Goal: Transaction & Acquisition: Book appointment/travel/reservation

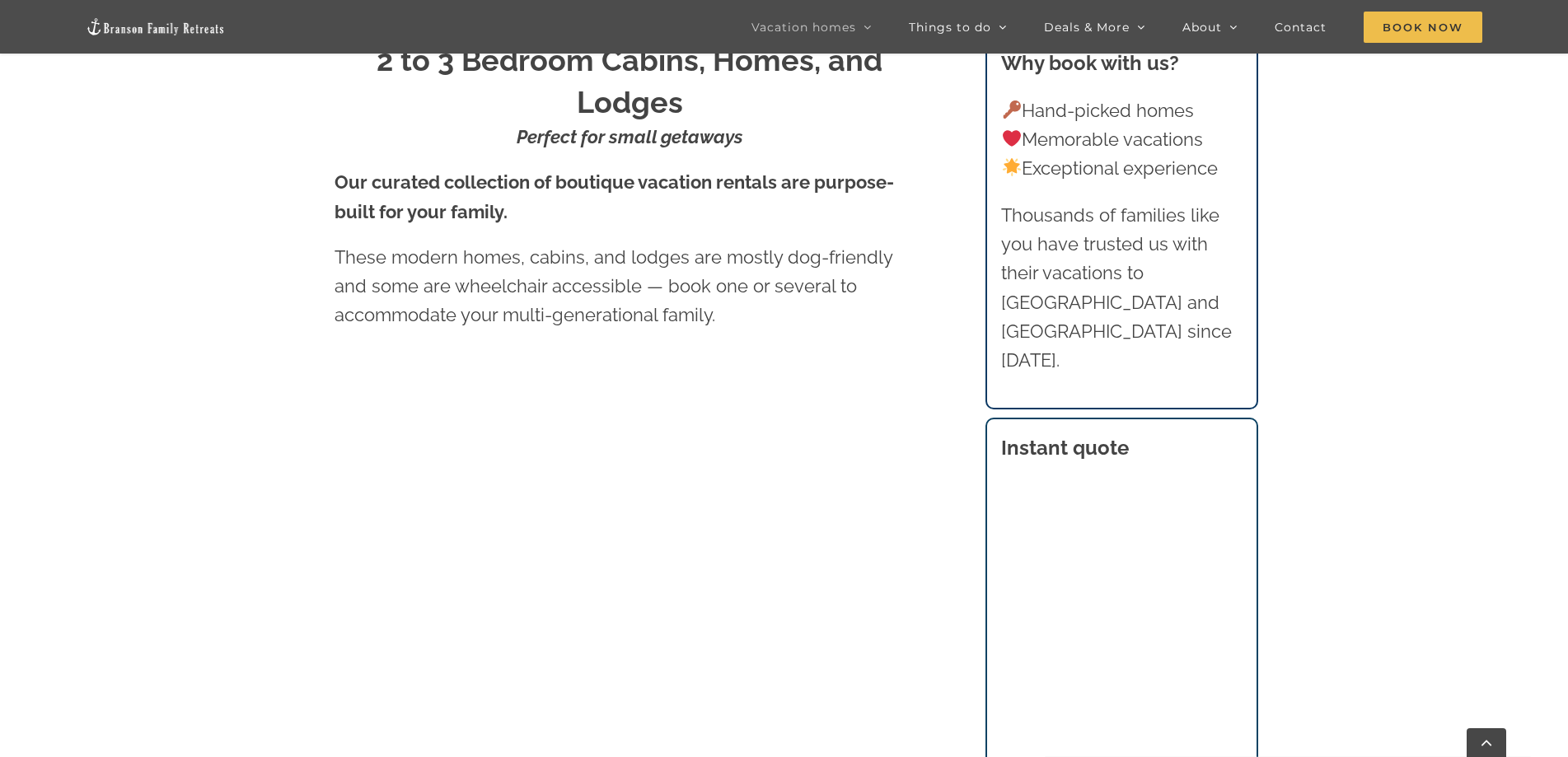
scroll to position [824, 0]
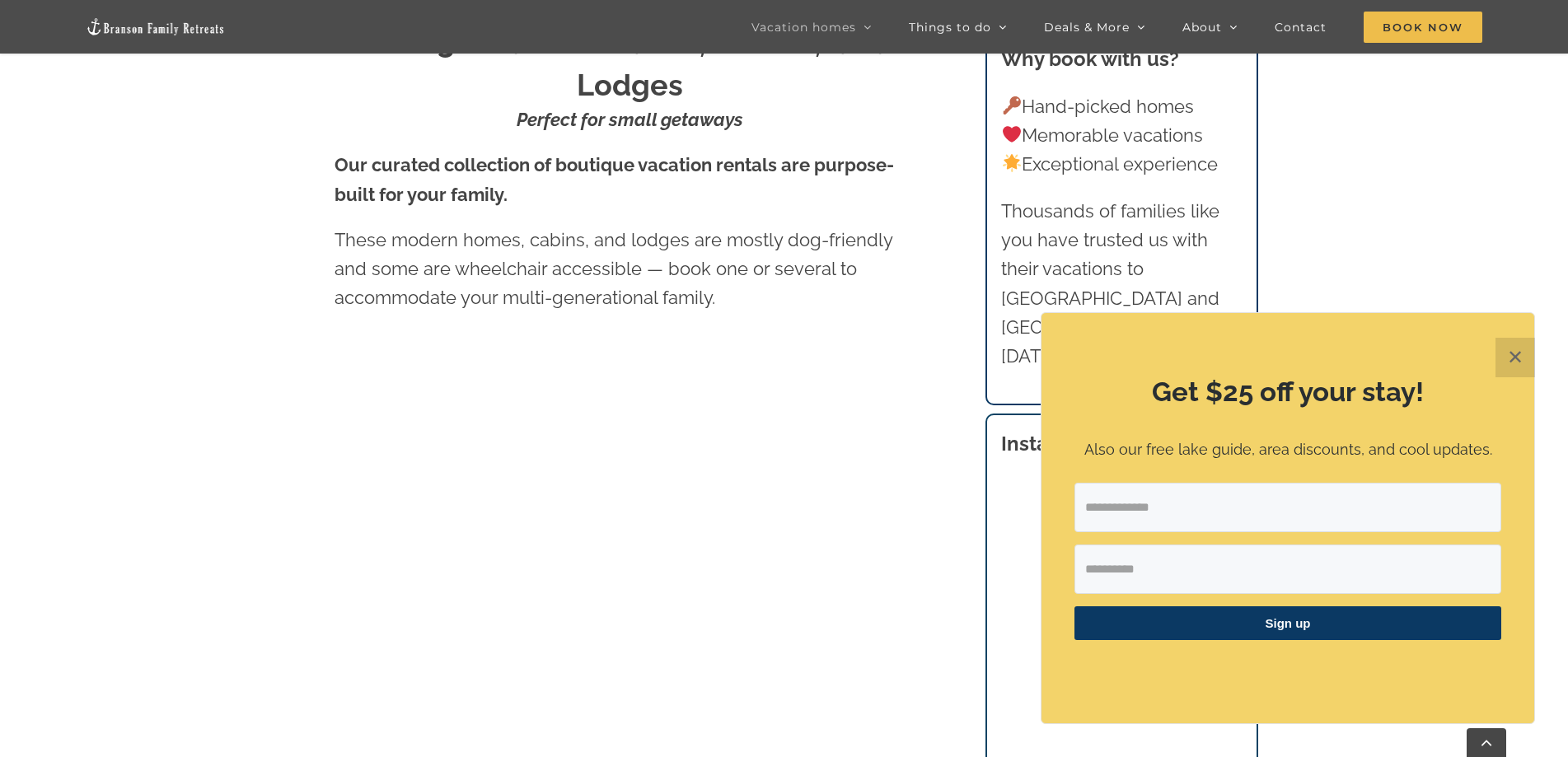
click at [1508, 363] on button "✕" at bounding box center [1515, 358] width 40 height 40
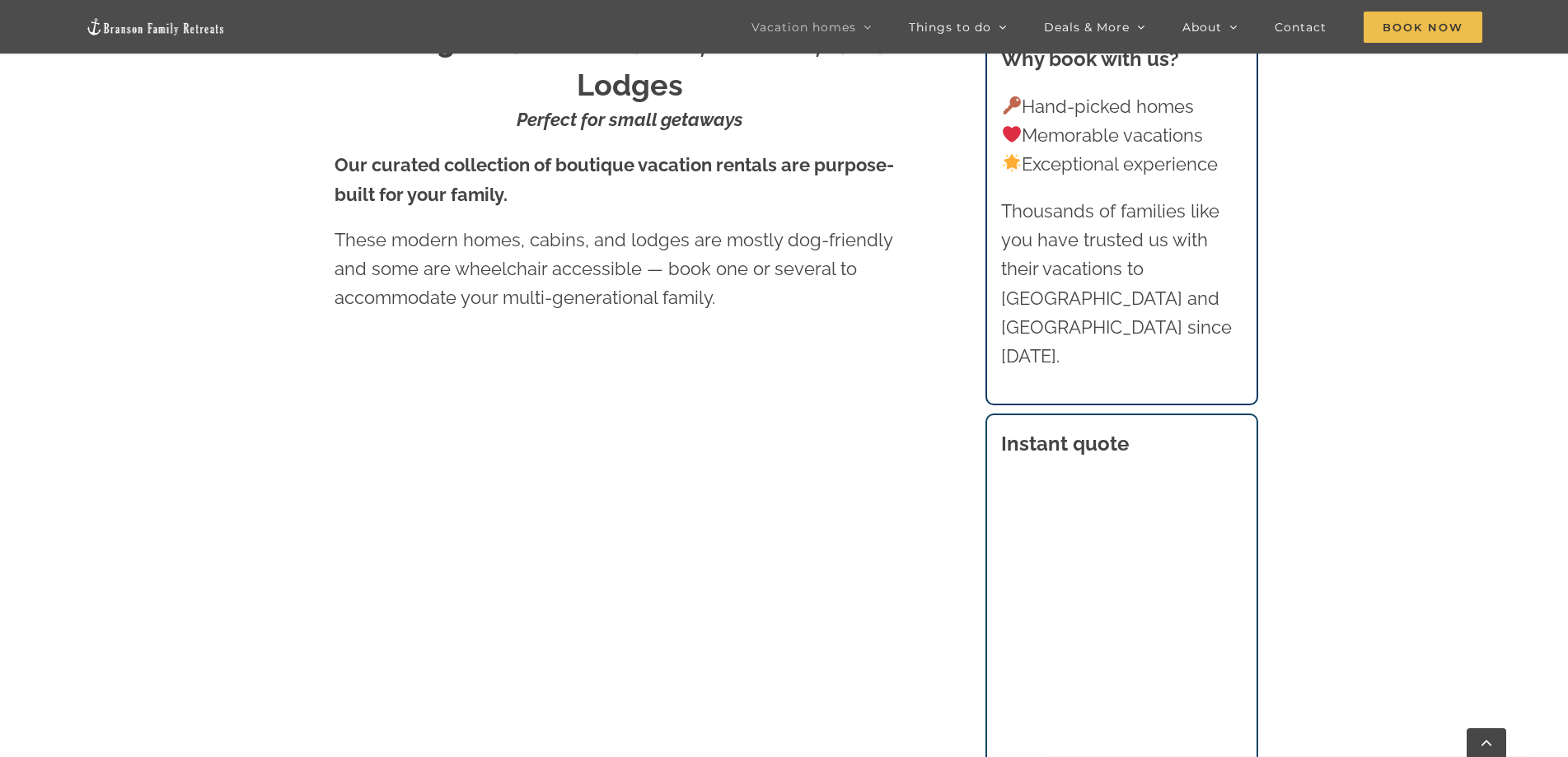
click at [1205, 430] on h3 "Instant quote" at bounding box center [1121, 444] width 241 height 30
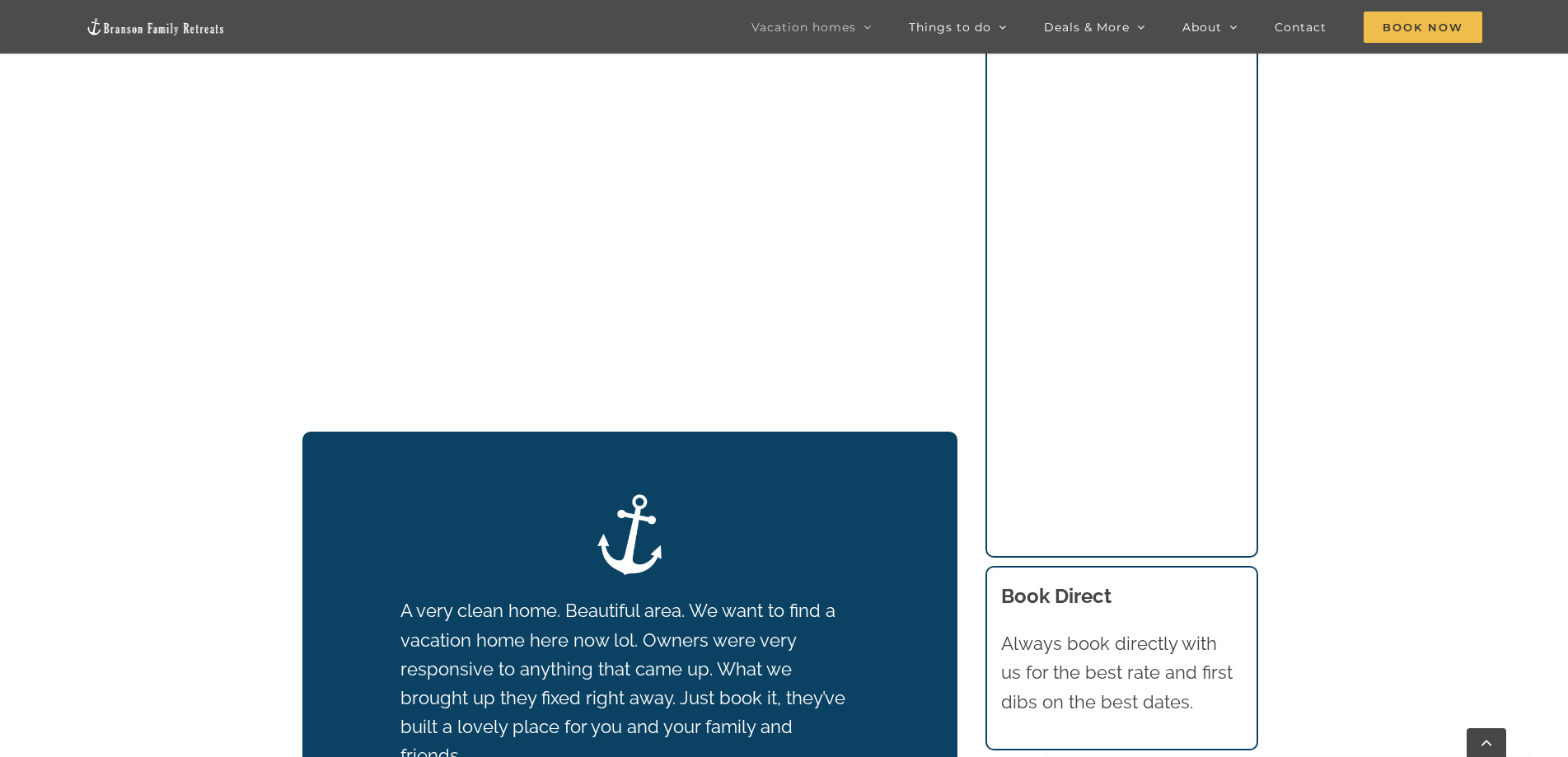
scroll to position [963, 0]
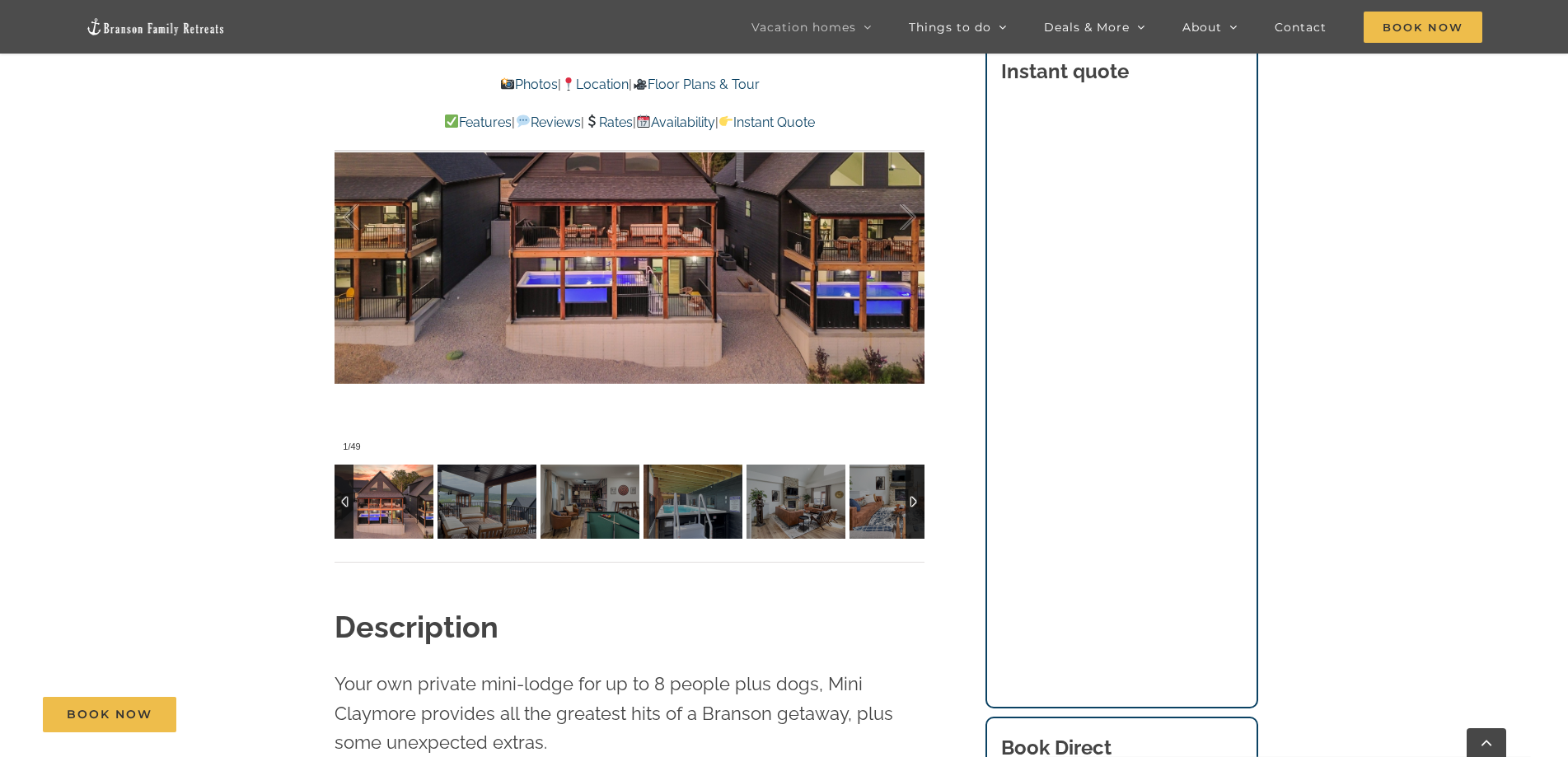
scroll to position [1236, 0]
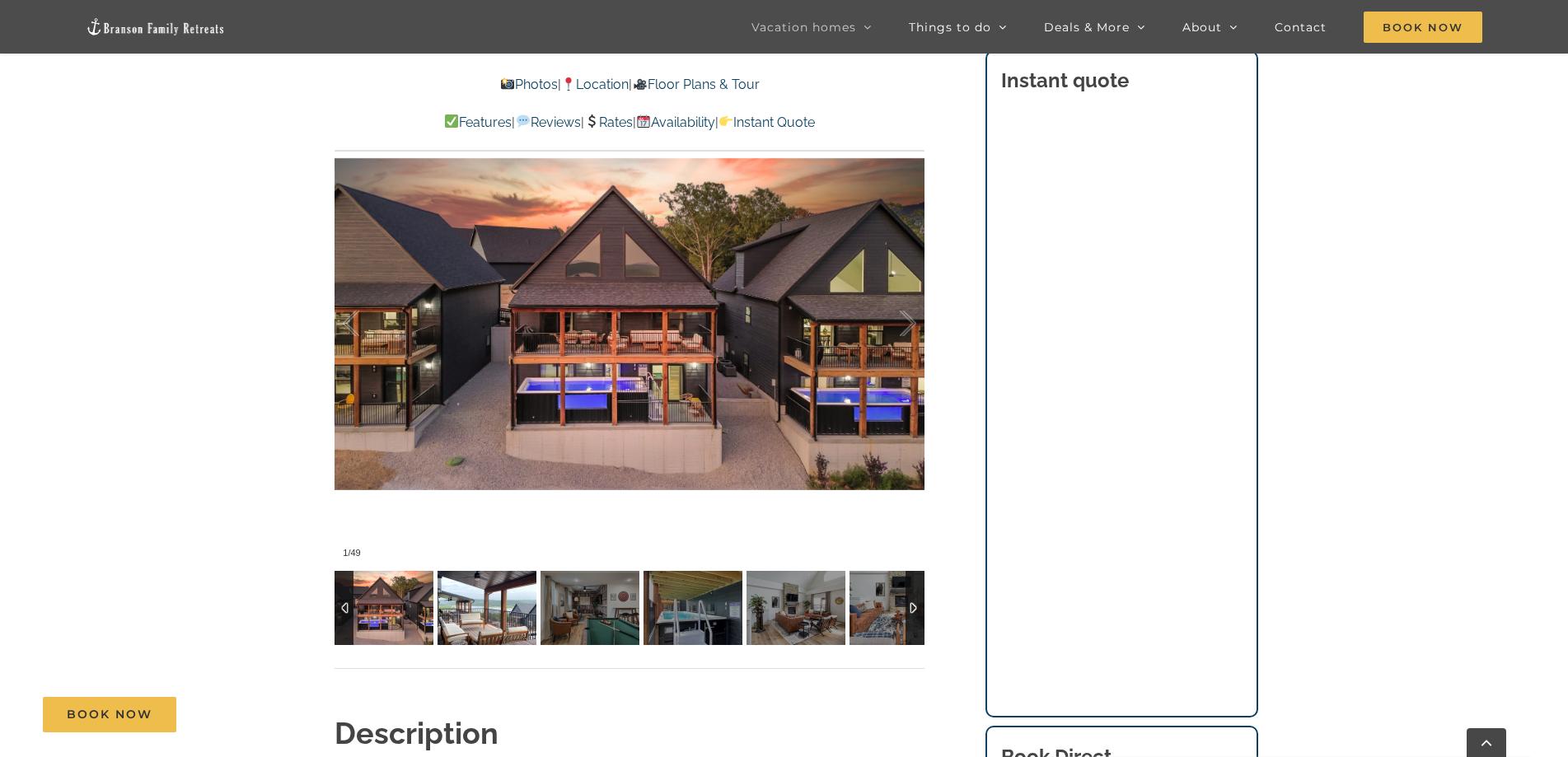
click at [499, 628] on img at bounding box center [487, 608] width 99 height 74
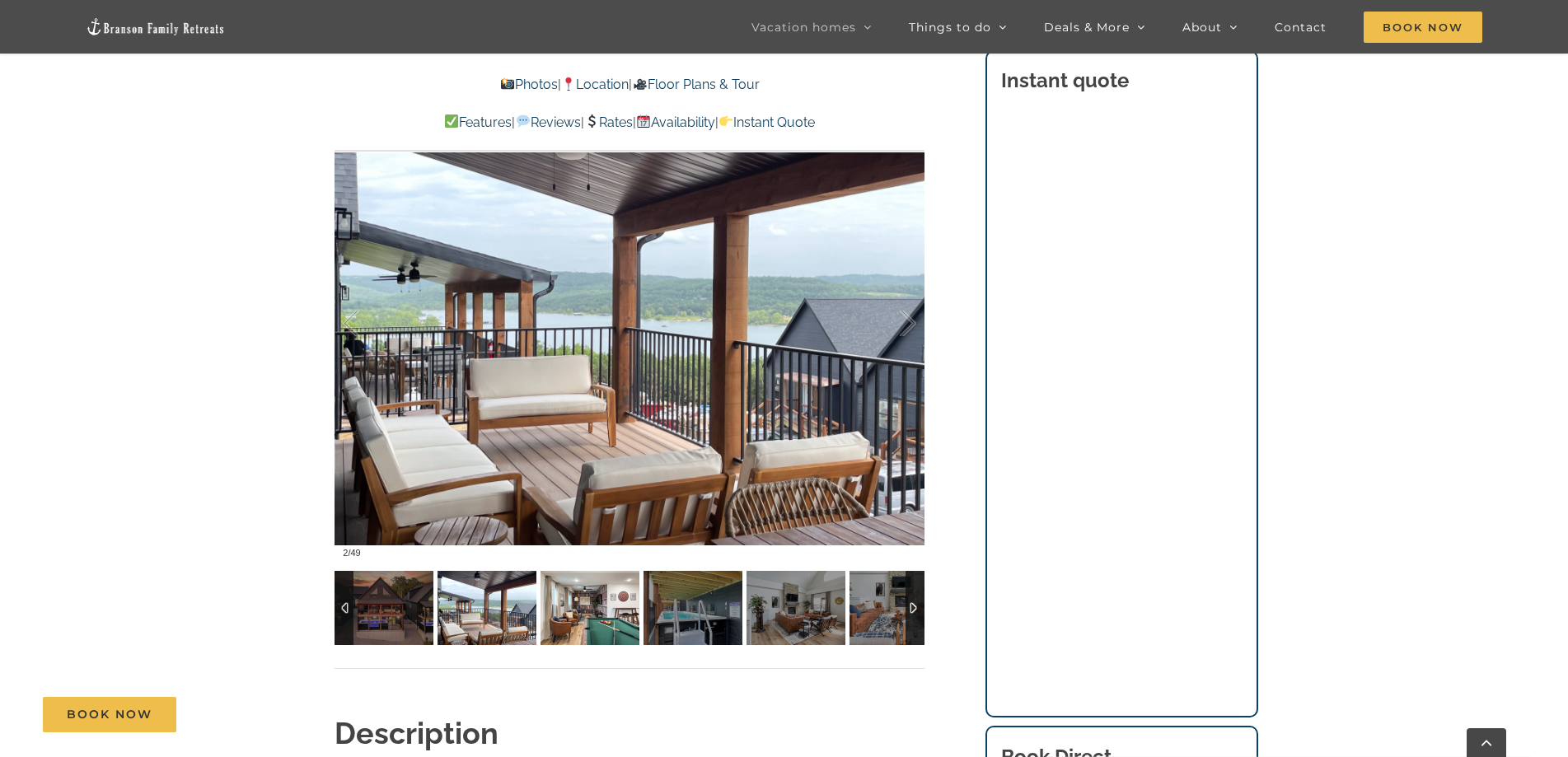
click at [581, 616] on img at bounding box center [590, 608] width 99 height 74
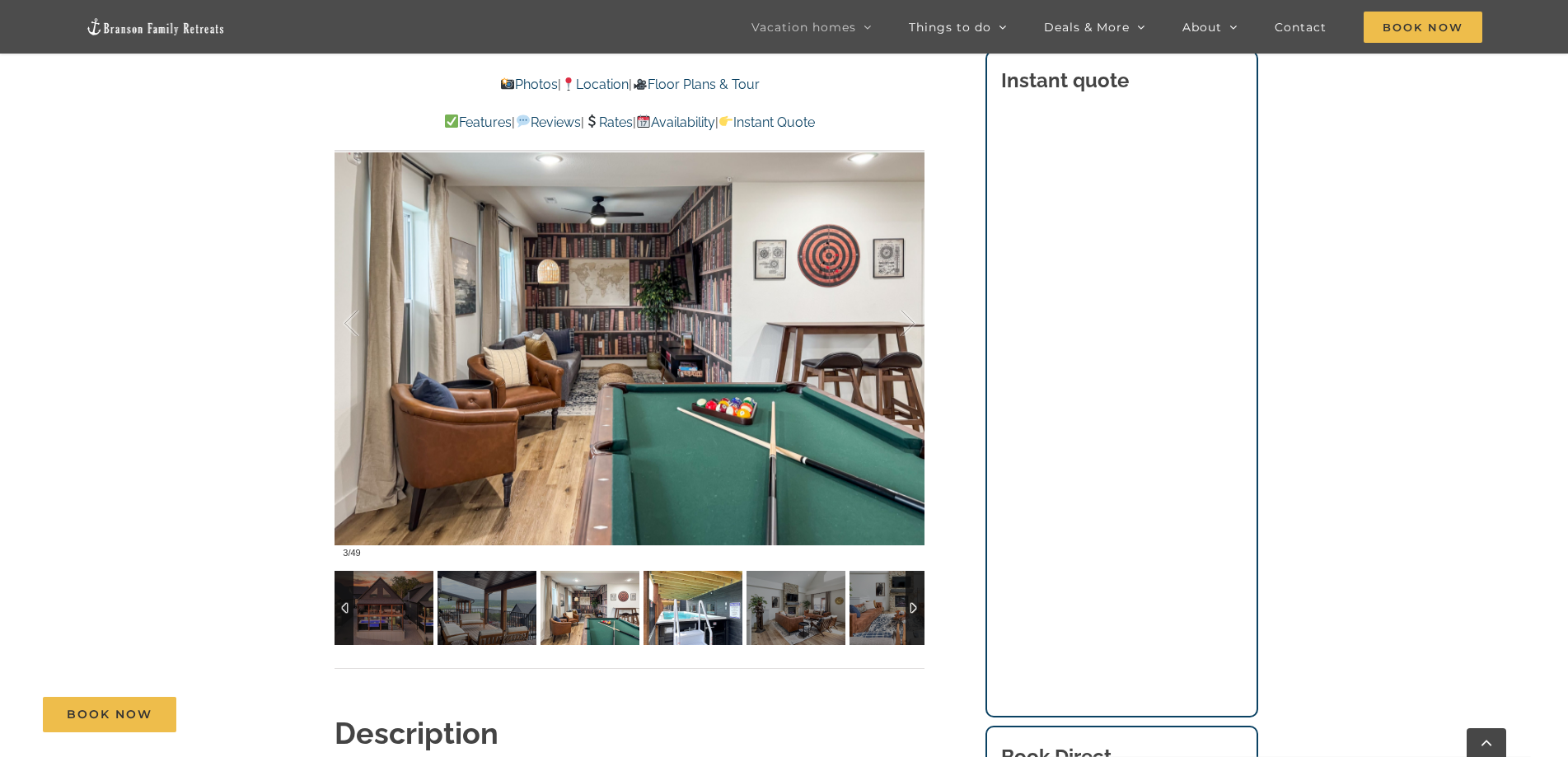
click at [707, 626] on img at bounding box center [693, 608] width 99 height 74
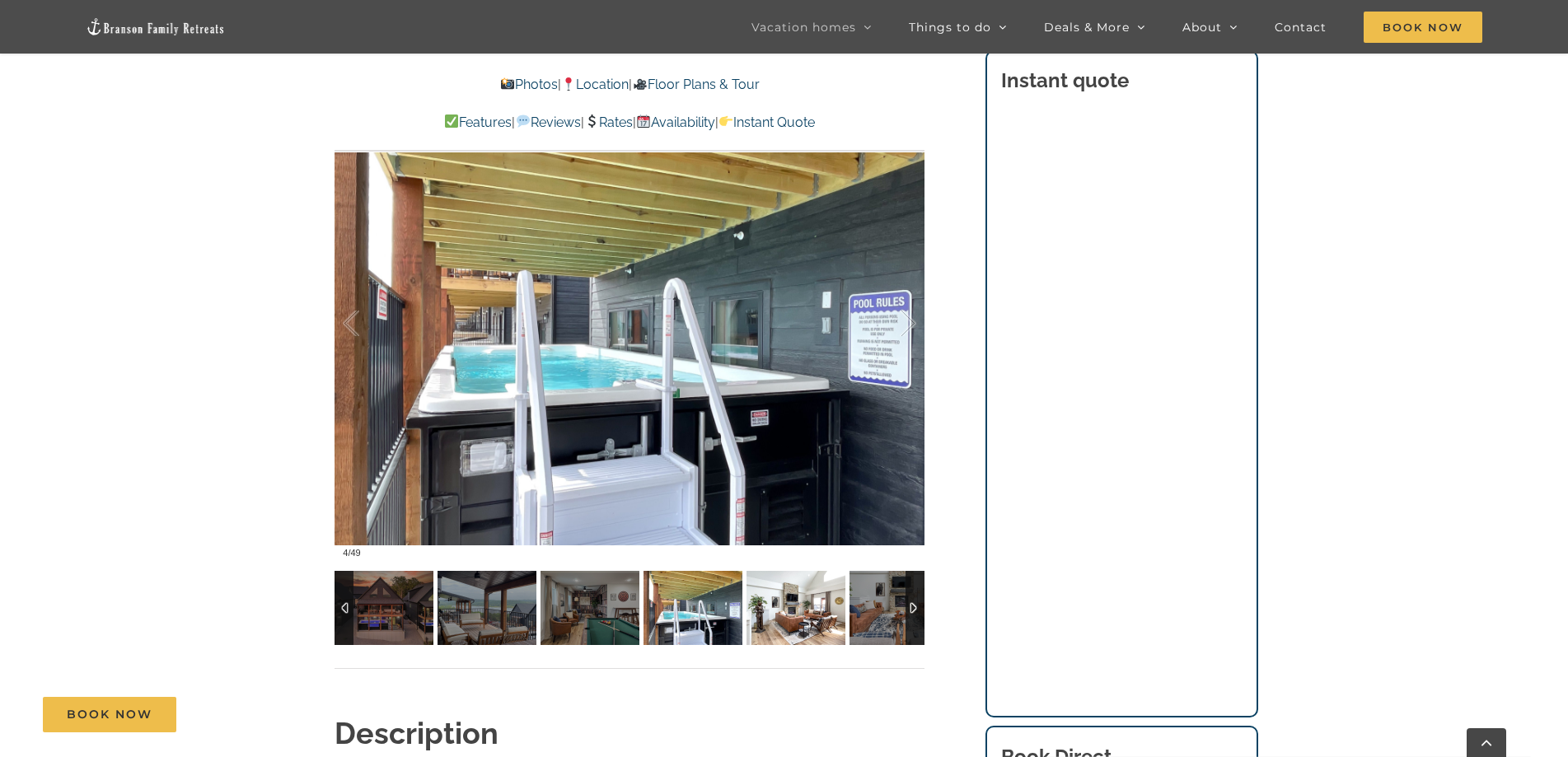
click at [817, 614] on img at bounding box center [796, 608] width 99 height 74
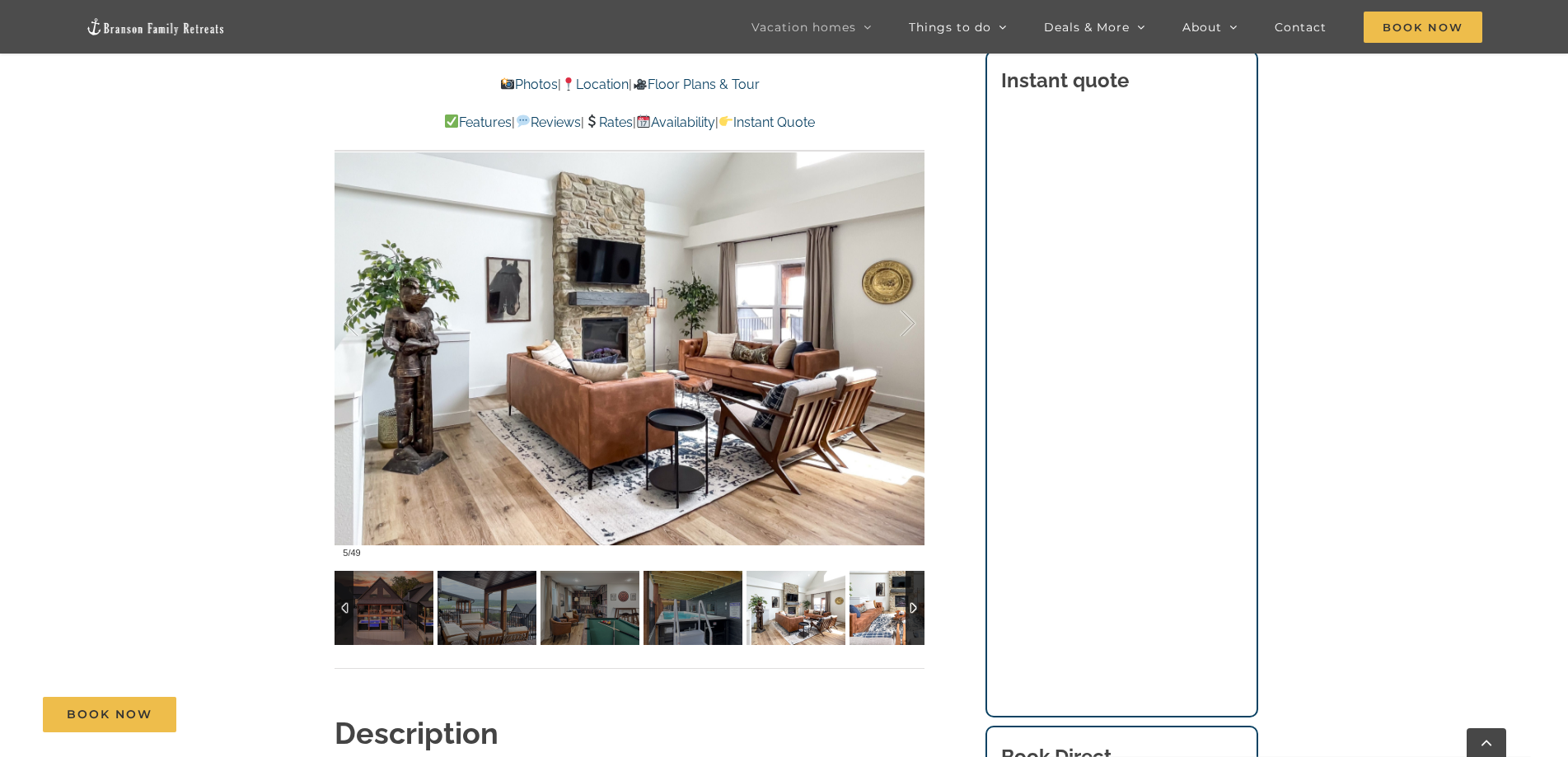
click at [879, 591] on img at bounding box center [899, 608] width 99 height 74
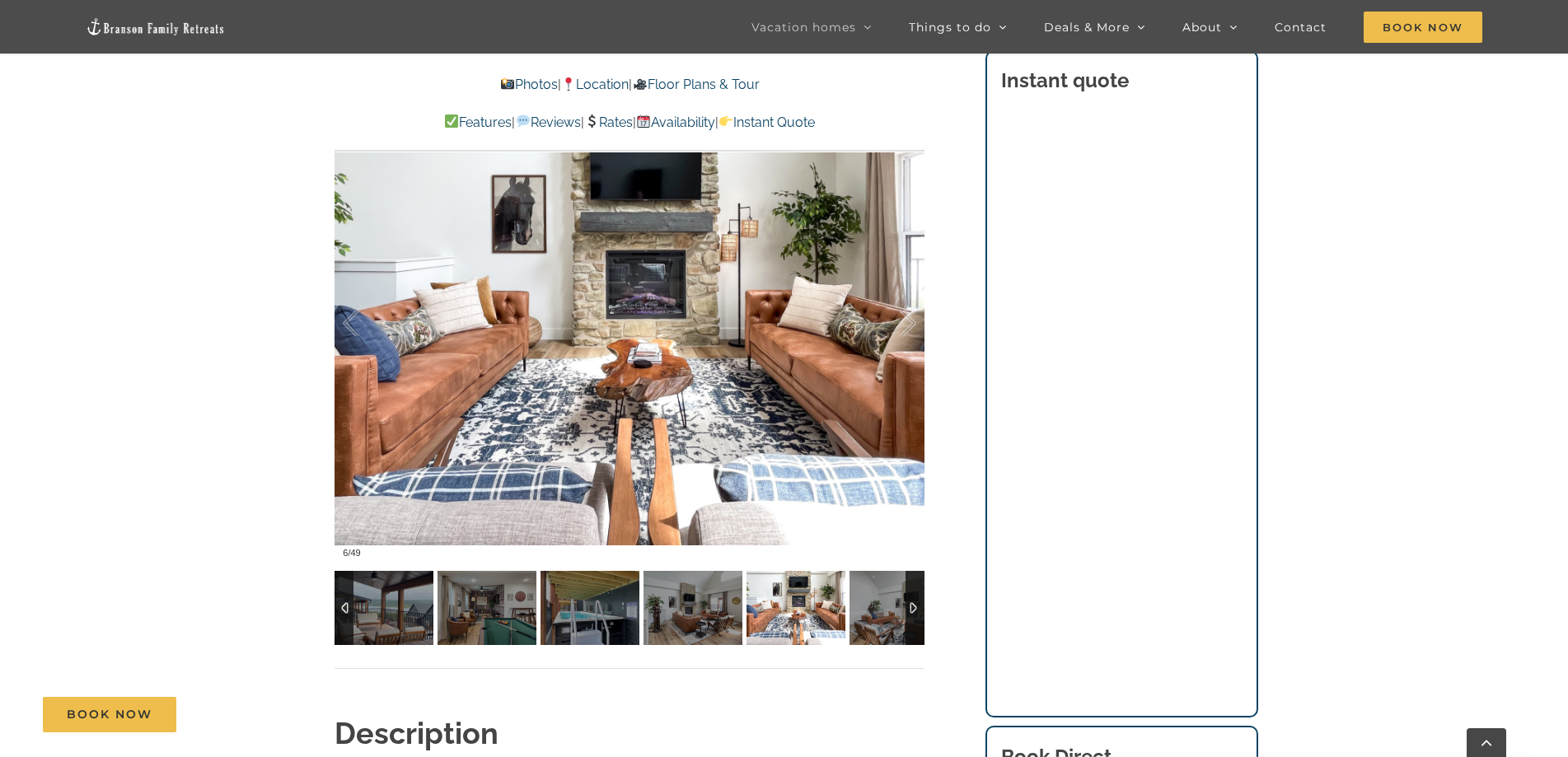
click at [912, 604] on div at bounding box center [914, 608] width 19 height 74
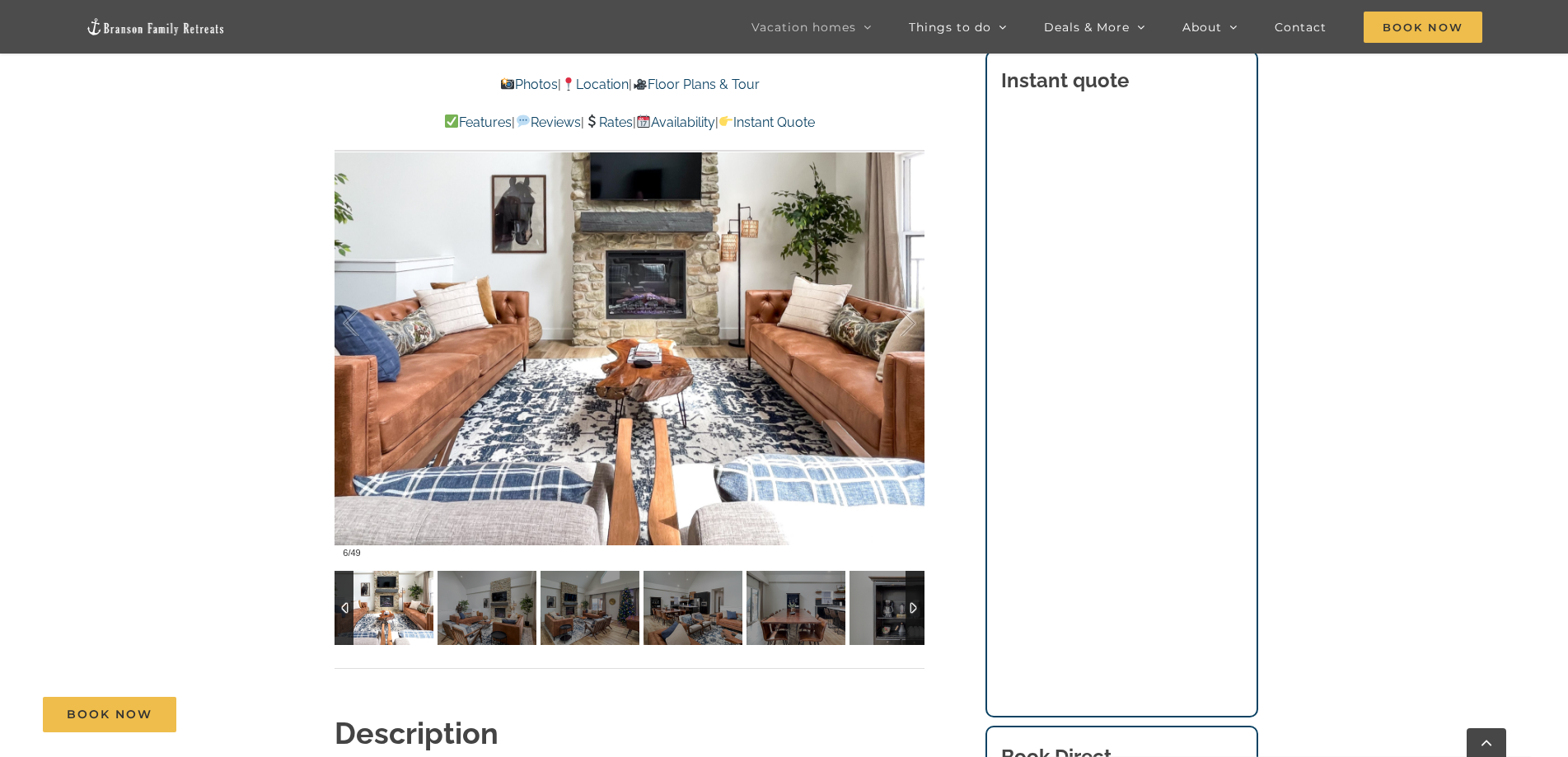
click at [912, 604] on div at bounding box center [914, 608] width 19 height 74
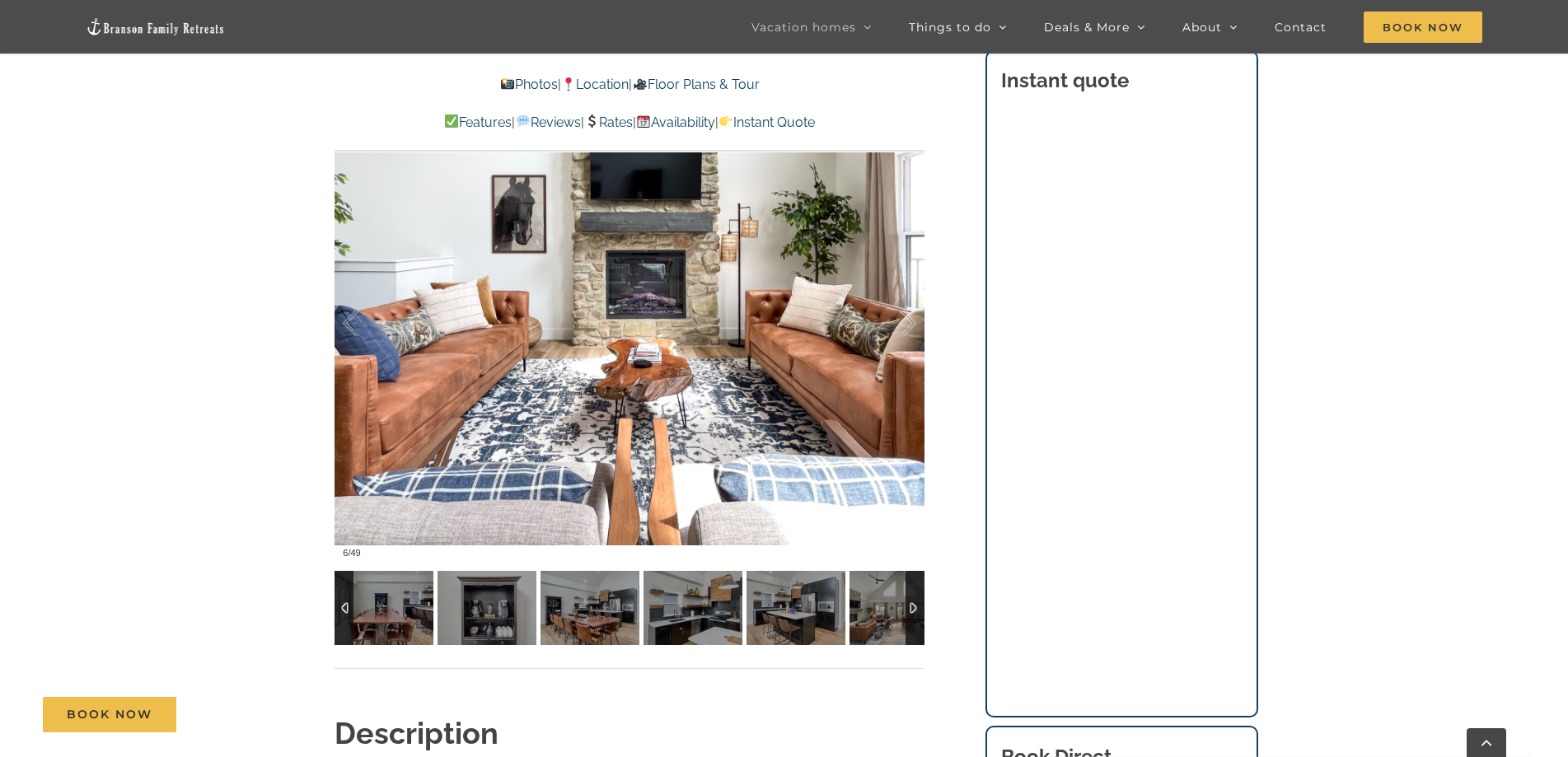
click at [912, 604] on div at bounding box center [914, 608] width 19 height 74
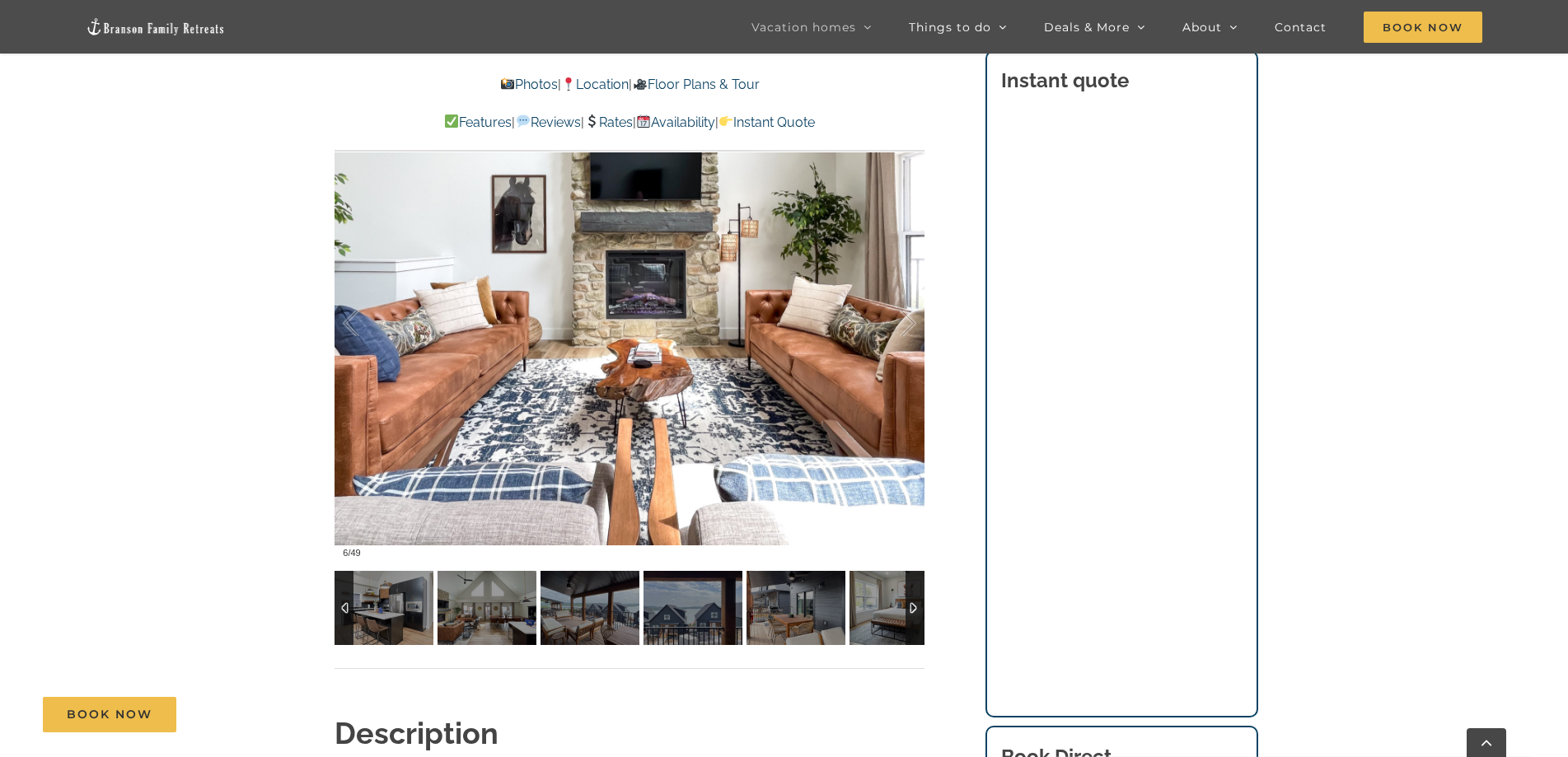
click at [912, 604] on div at bounding box center [914, 608] width 19 height 74
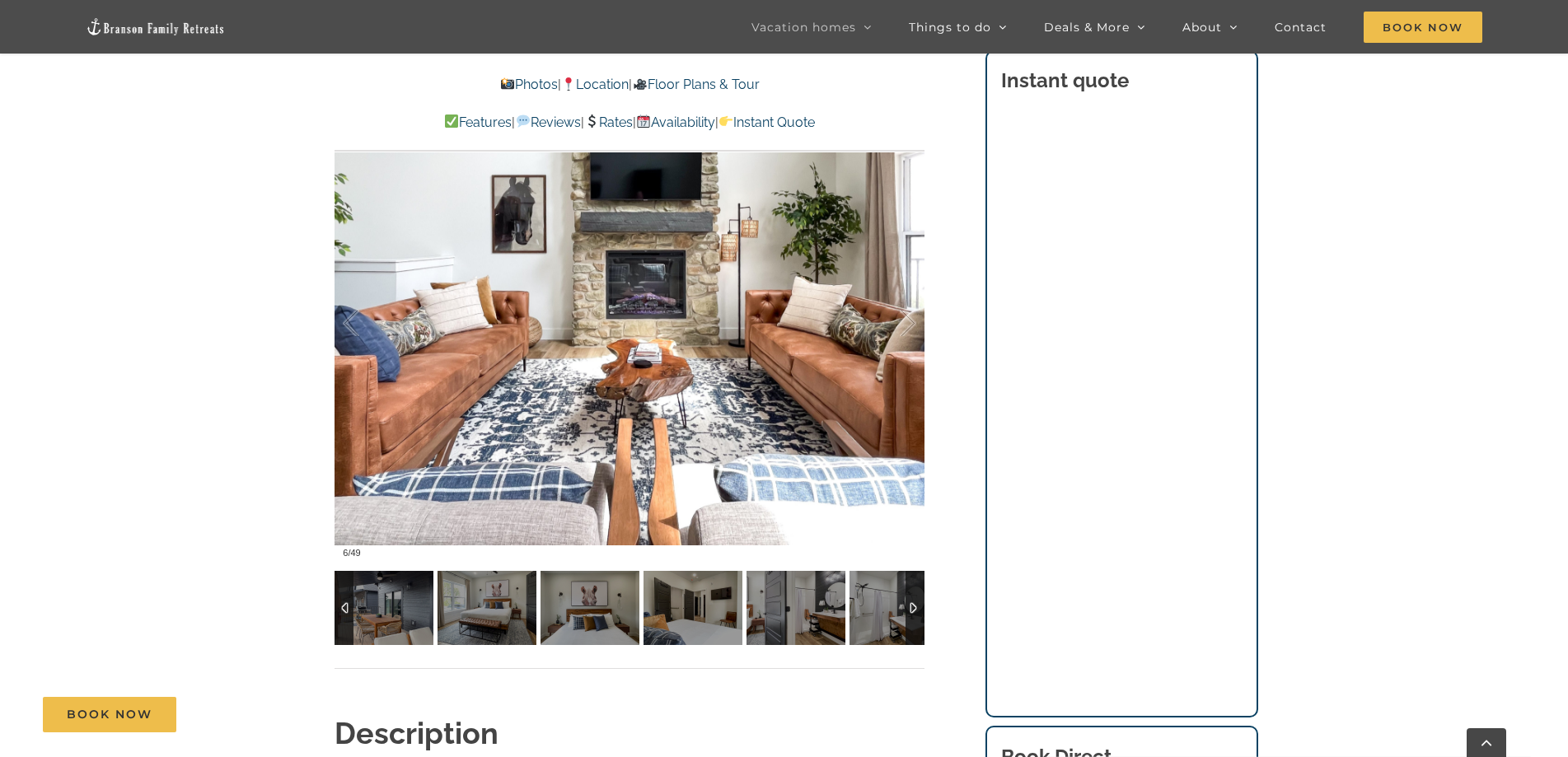
click at [912, 604] on div at bounding box center [914, 608] width 19 height 74
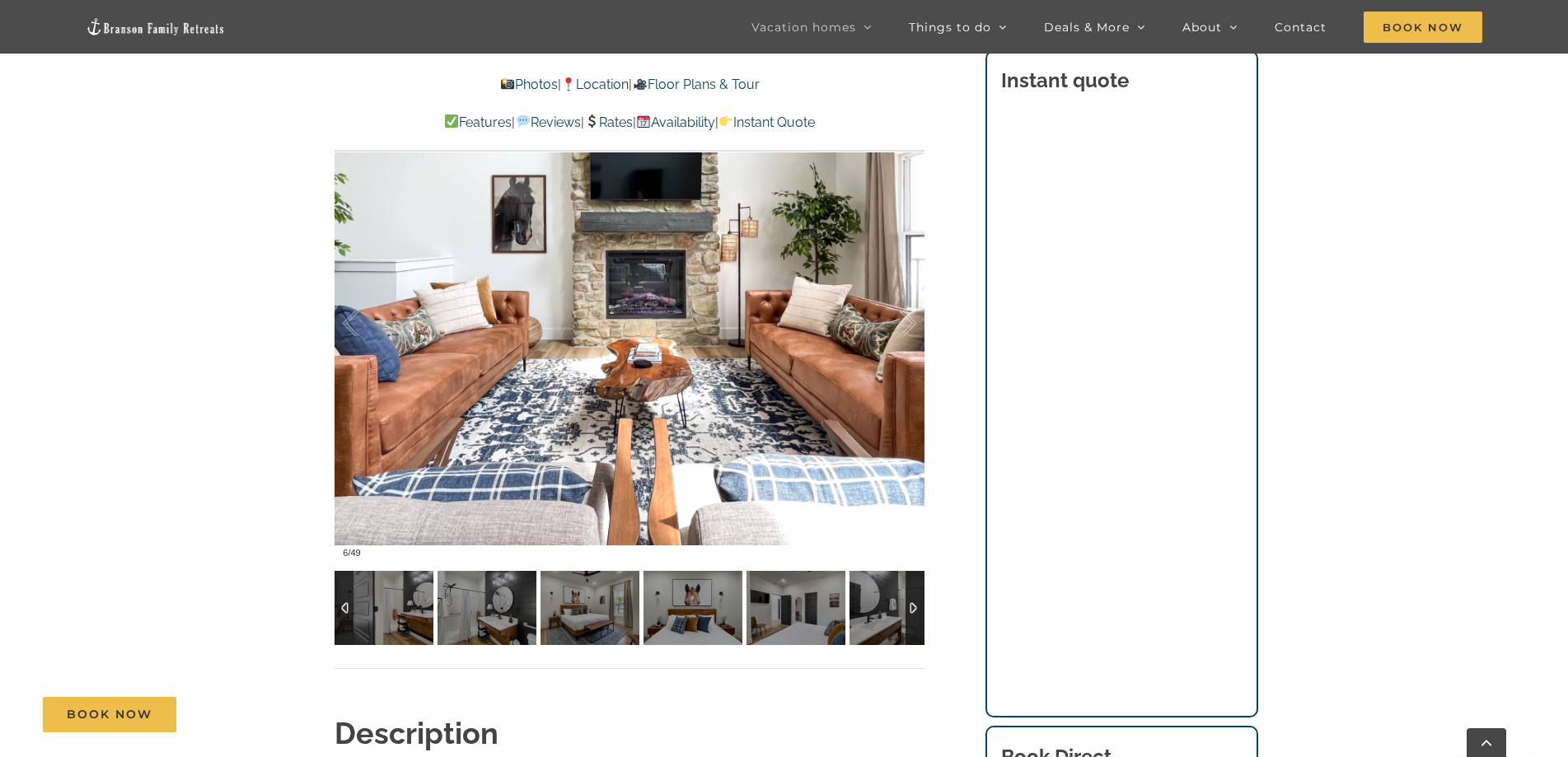
click at [912, 604] on div at bounding box center [914, 608] width 19 height 74
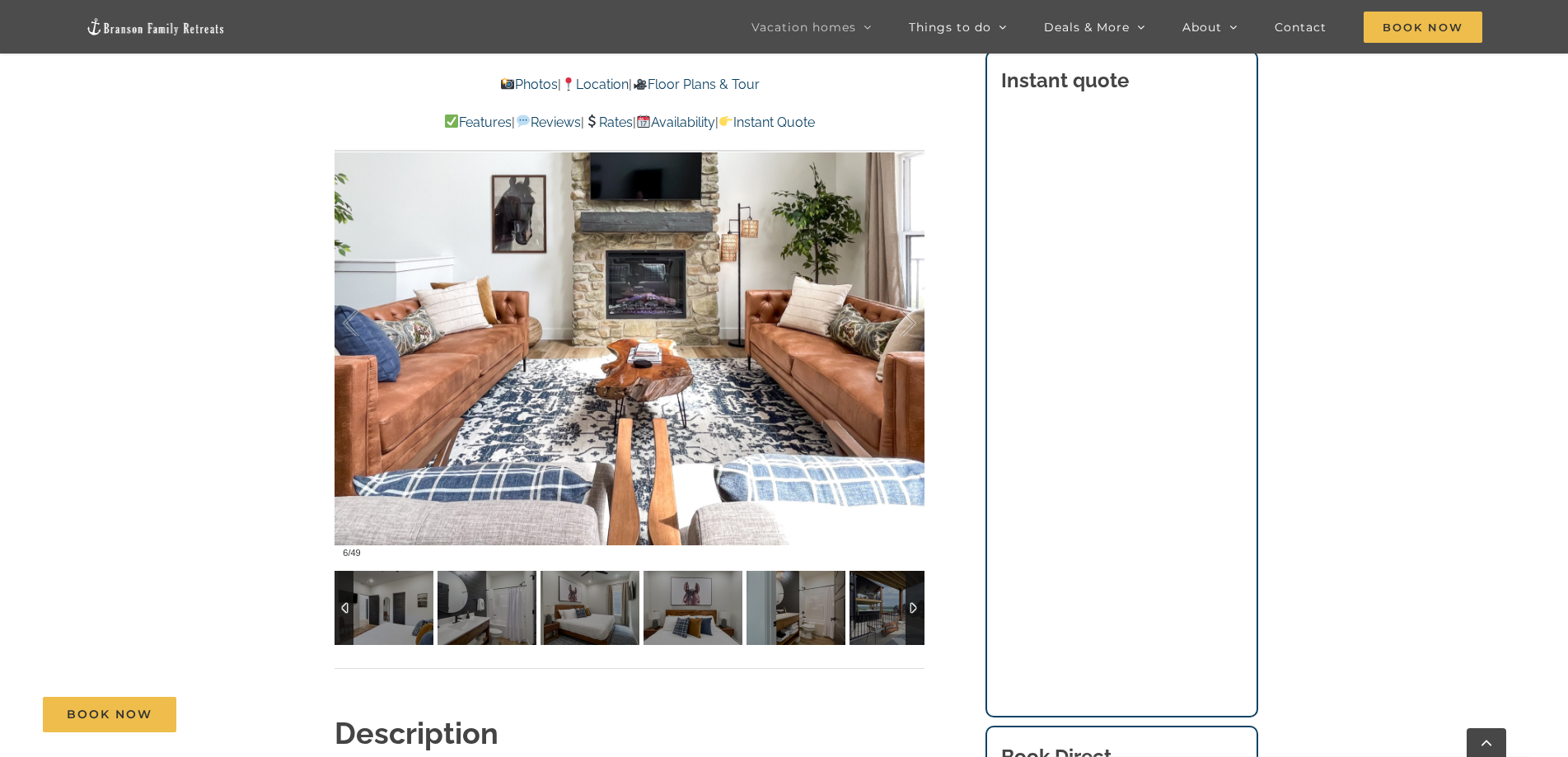
click at [912, 604] on div at bounding box center [914, 608] width 19 height 74
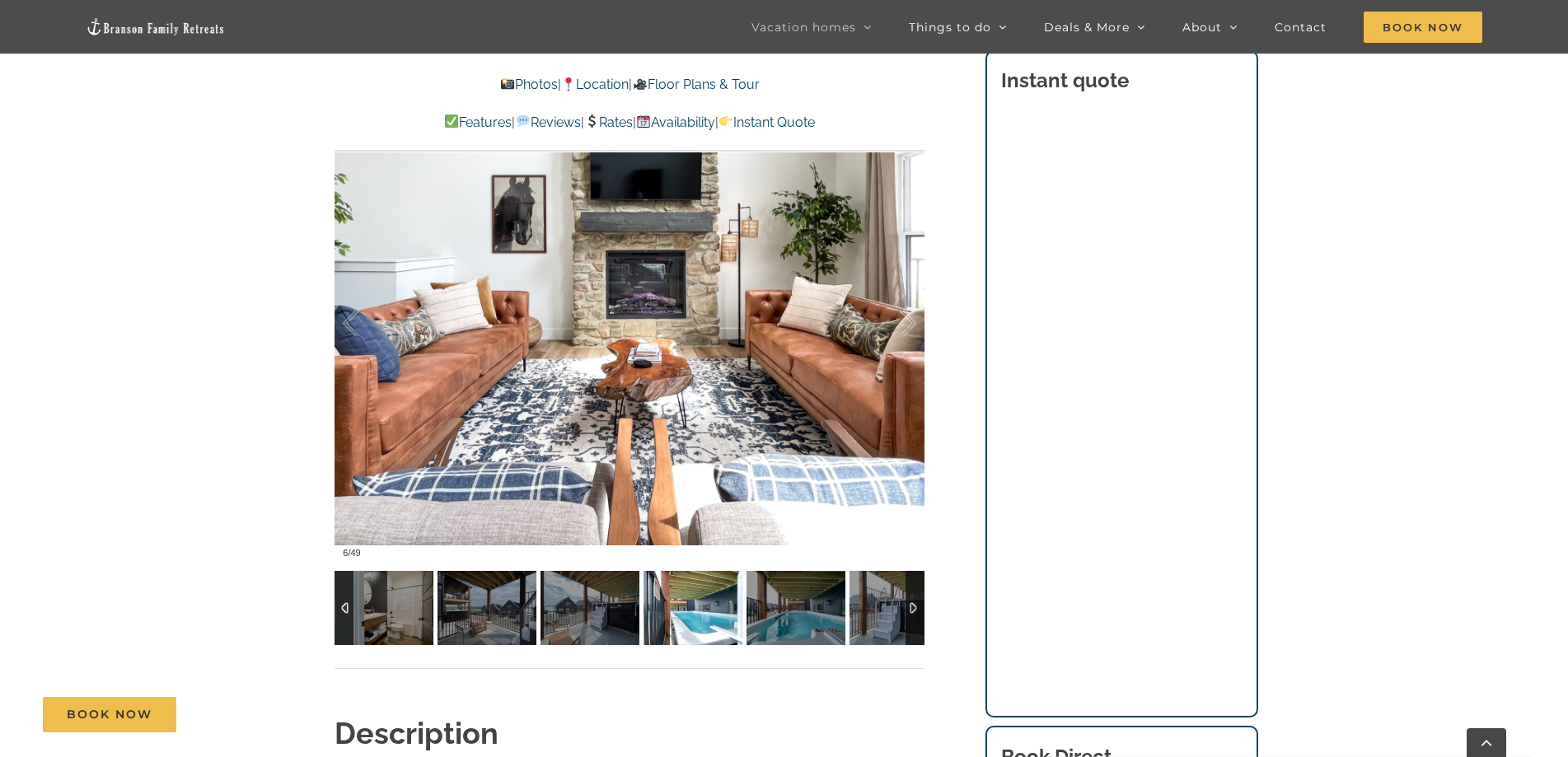
click at [693, 611] on img at bounding box center [693, 608] width 99 height 74
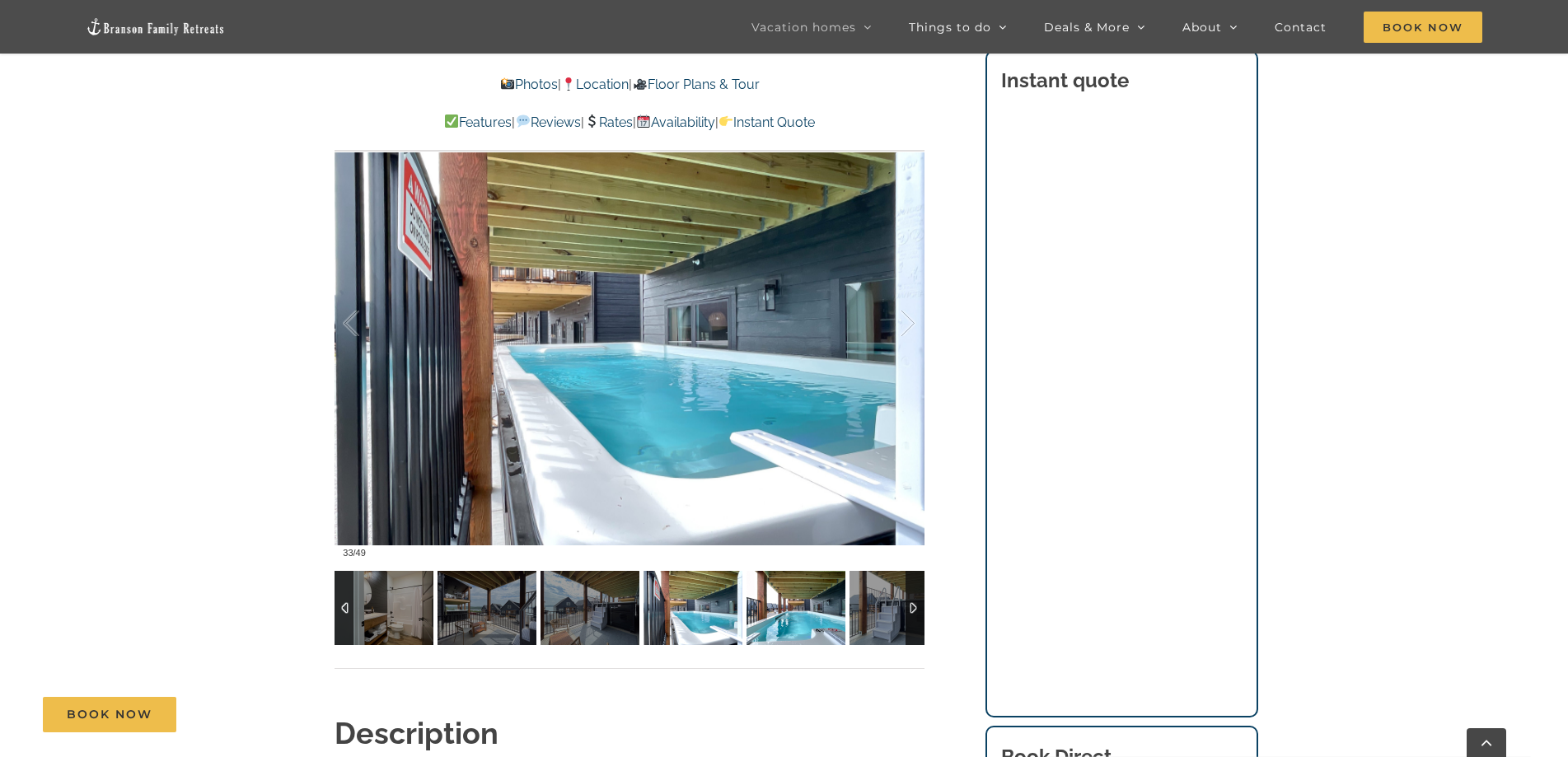
click at [789, 602] on img at bounding box center [796, 608] width 99 height 74
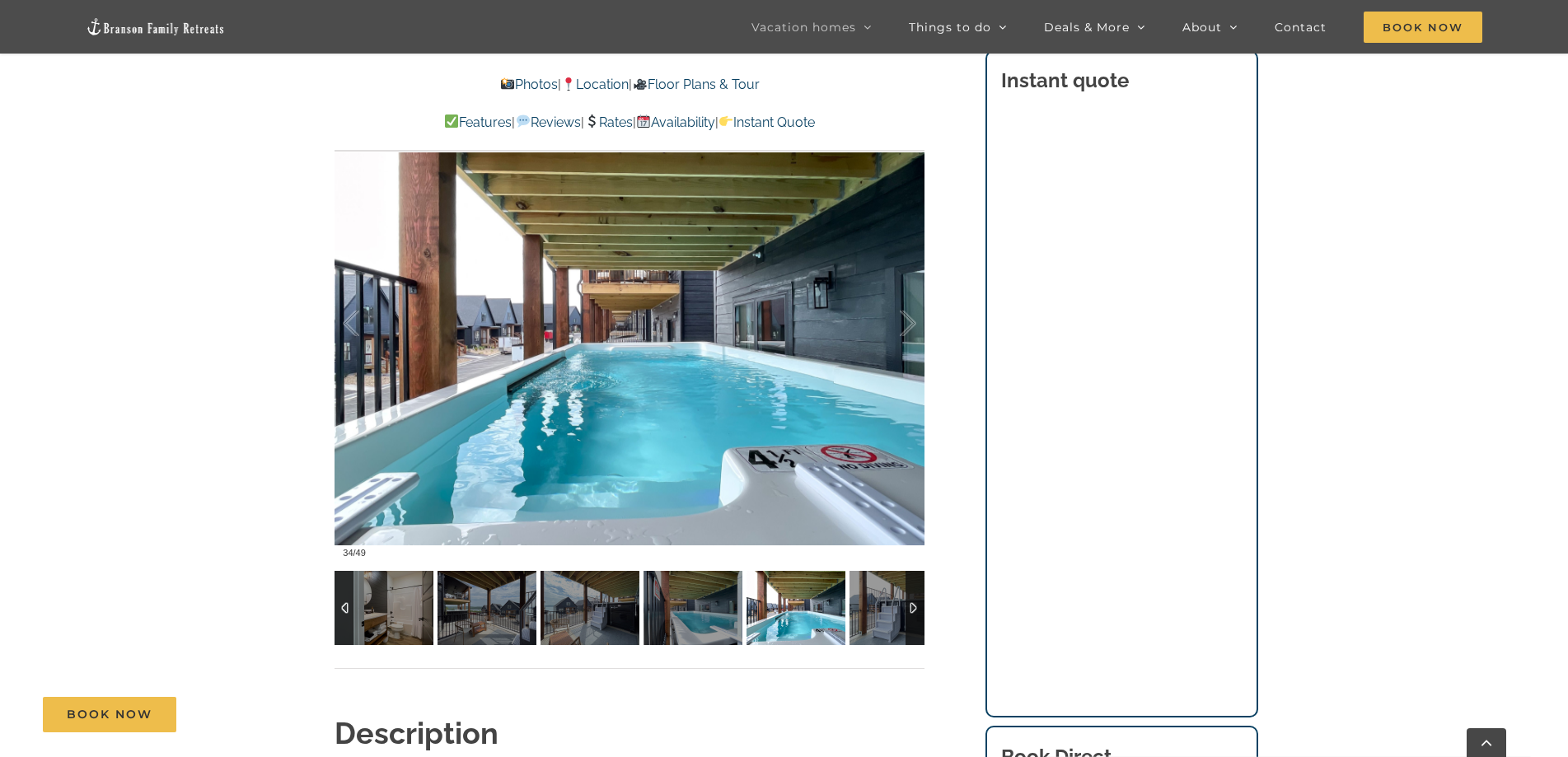
click at [914, 608] on div at bounding box center [914, 608] width 19 height 74
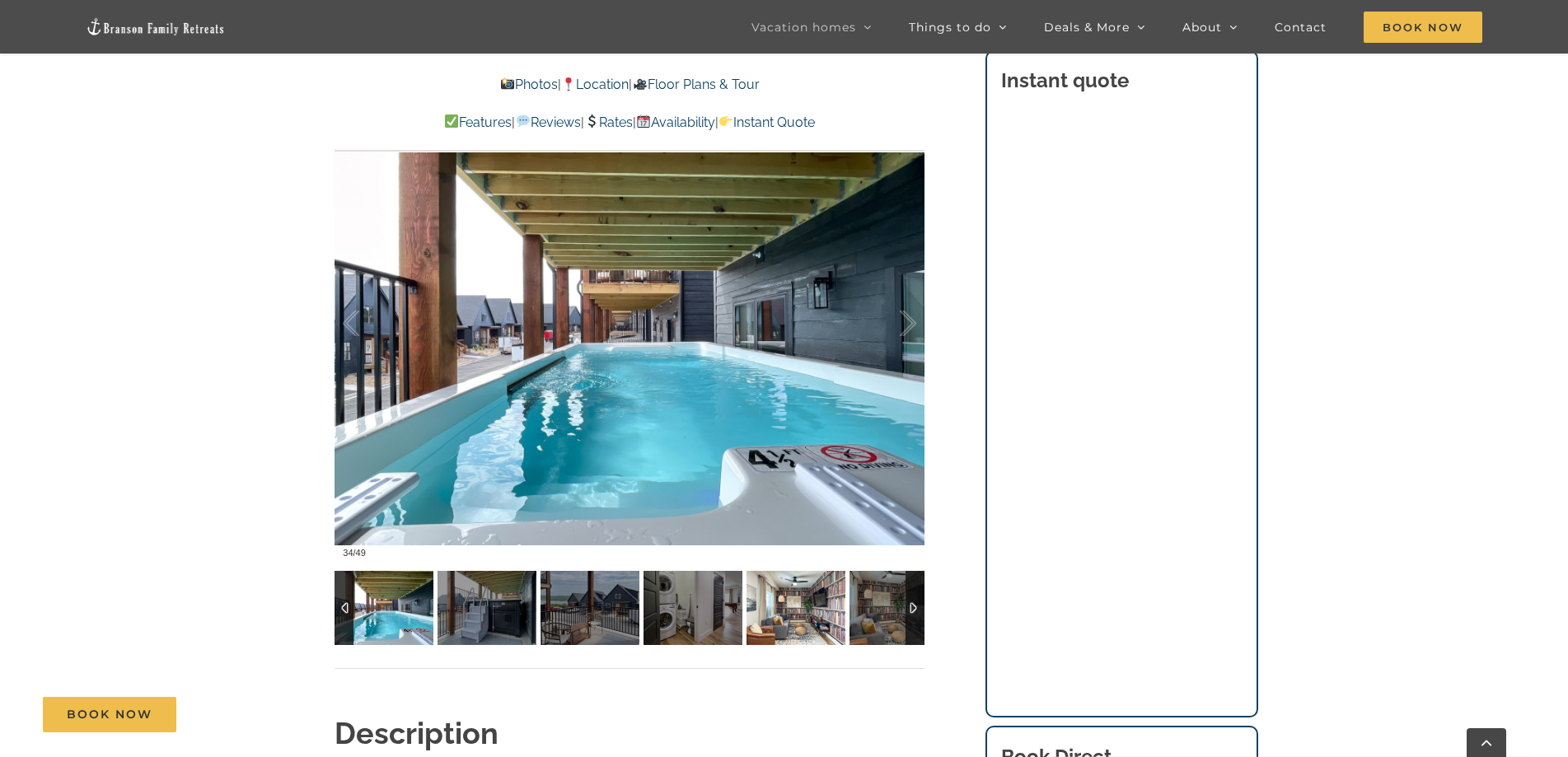
click at [803, 619] on img at bounding box center [796, 608] width 99 height 74
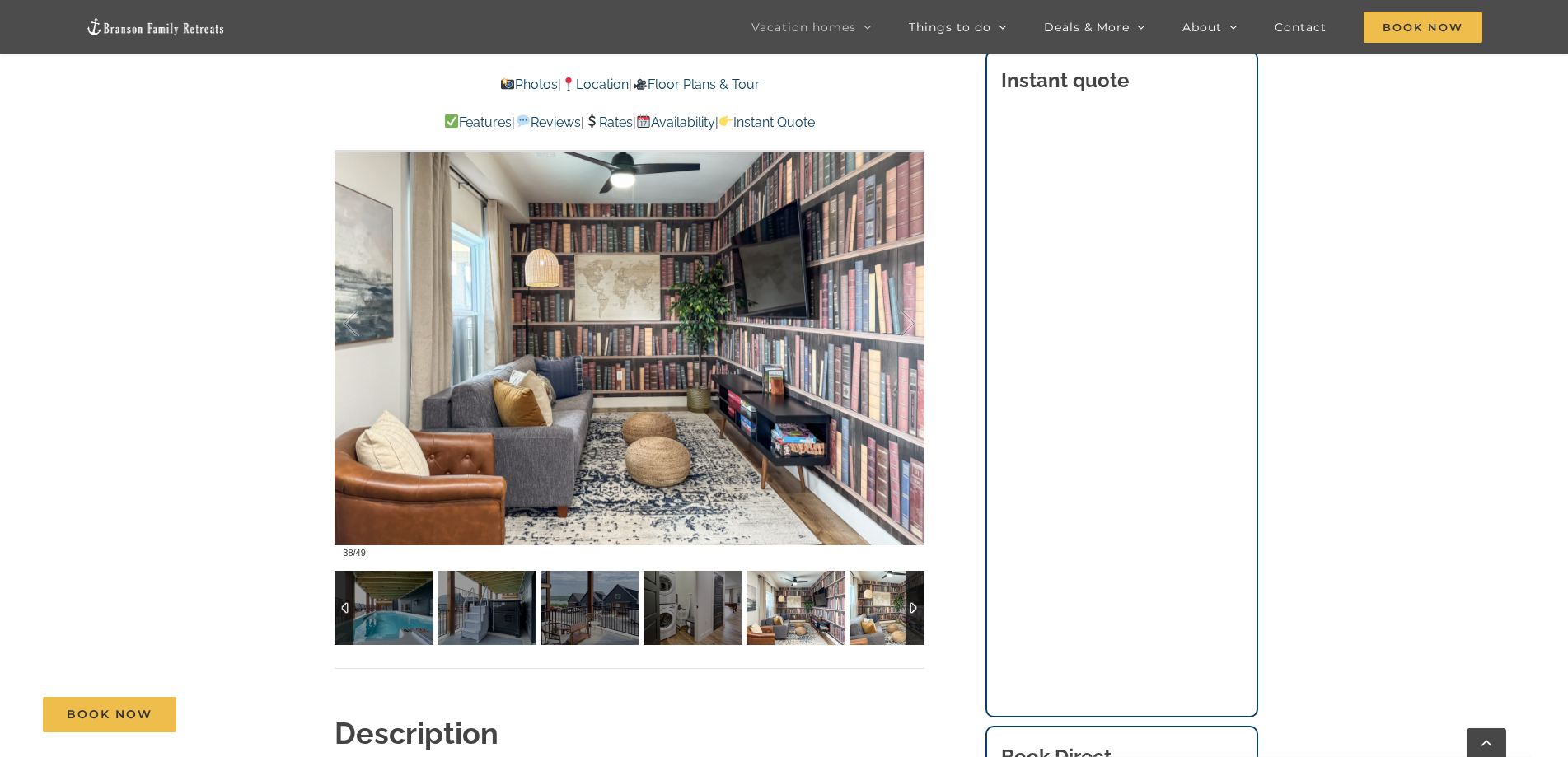
click at [878, 616] on img at bounding box center [899, 608] width 99 height 74
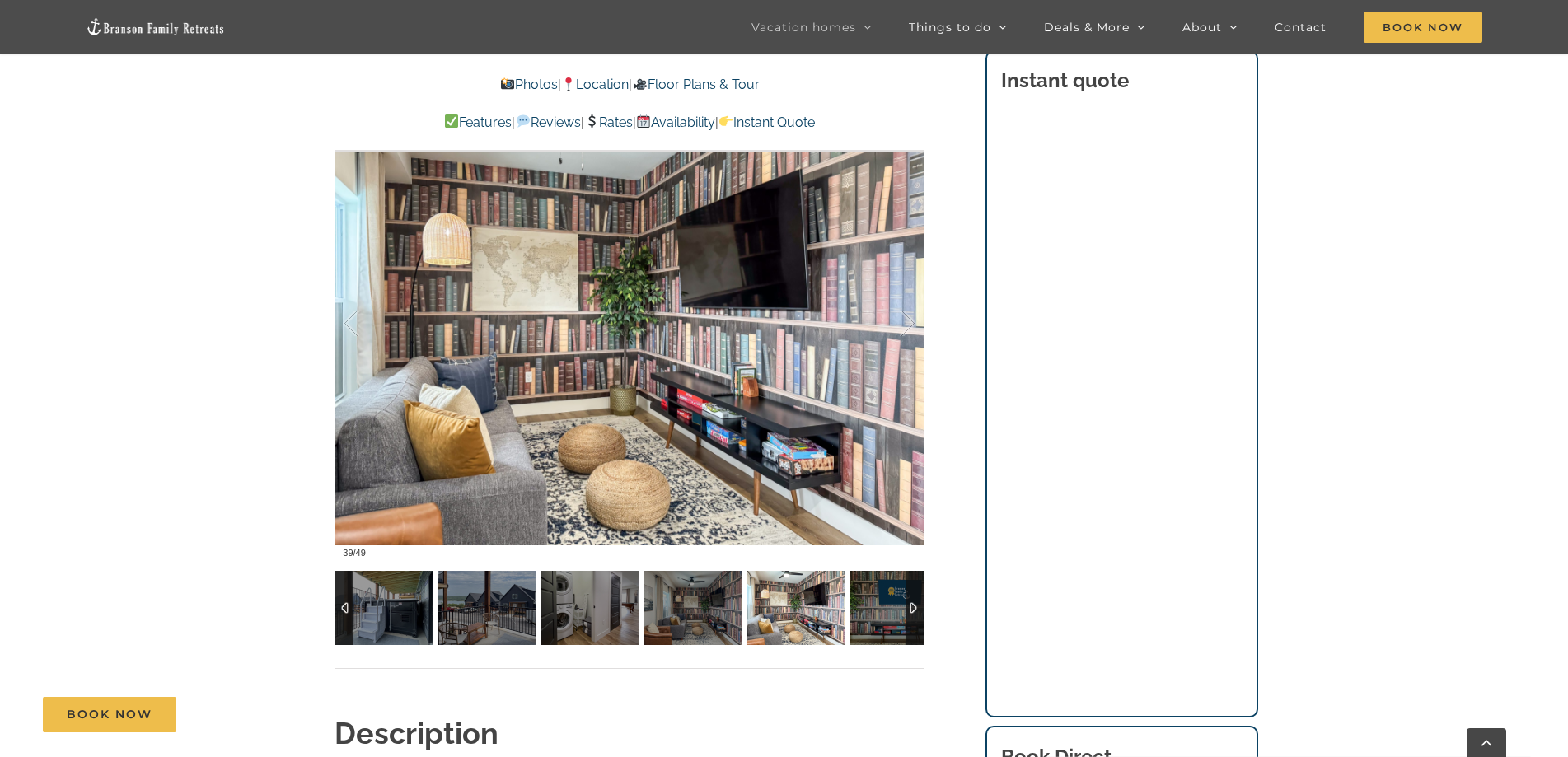
click at [912, 613] on div at bounding box center [914, 608] width 19 height 74
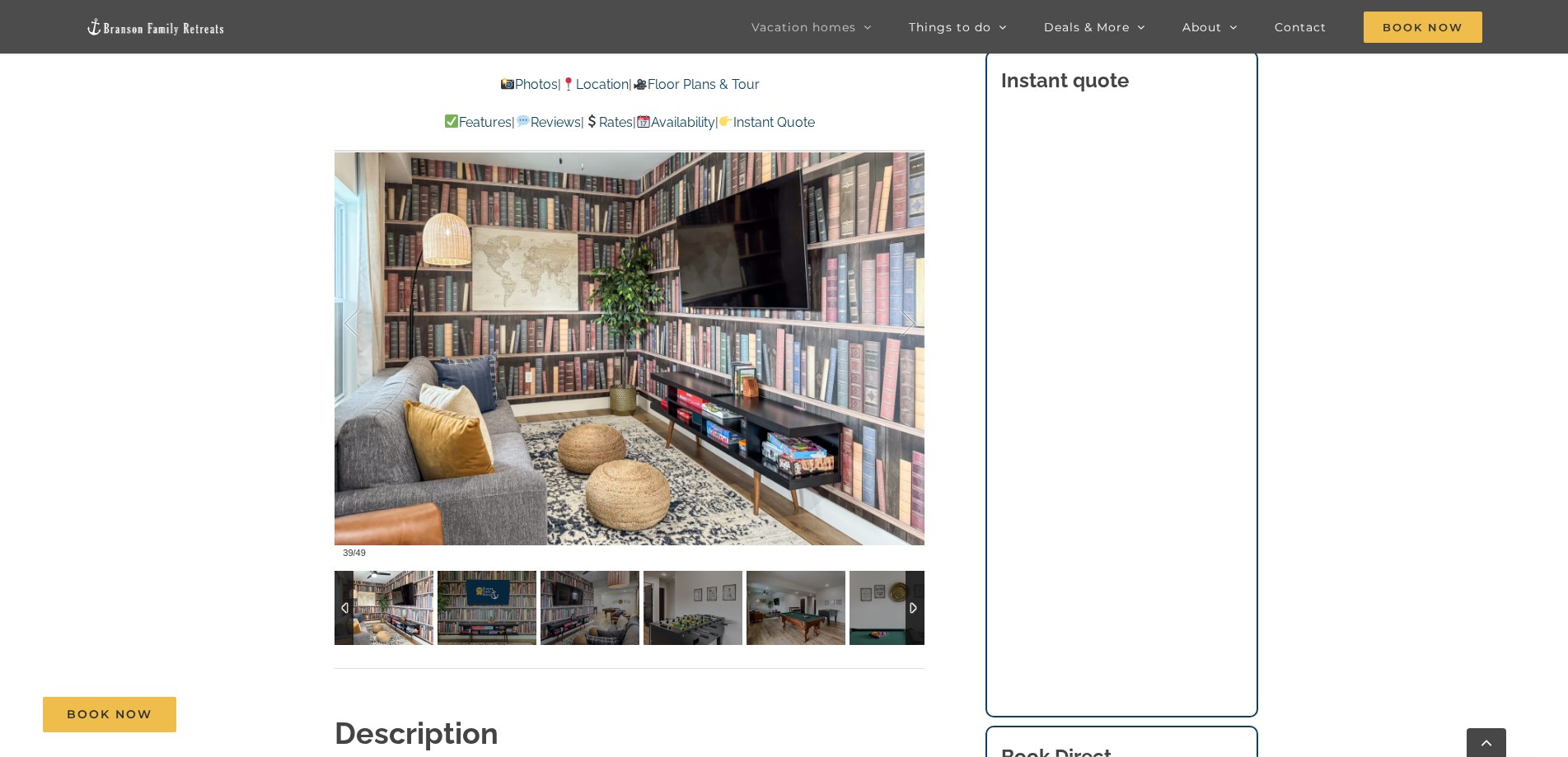
click at [912, 613] on div at bounding box center [914, 608] width 19 height 74
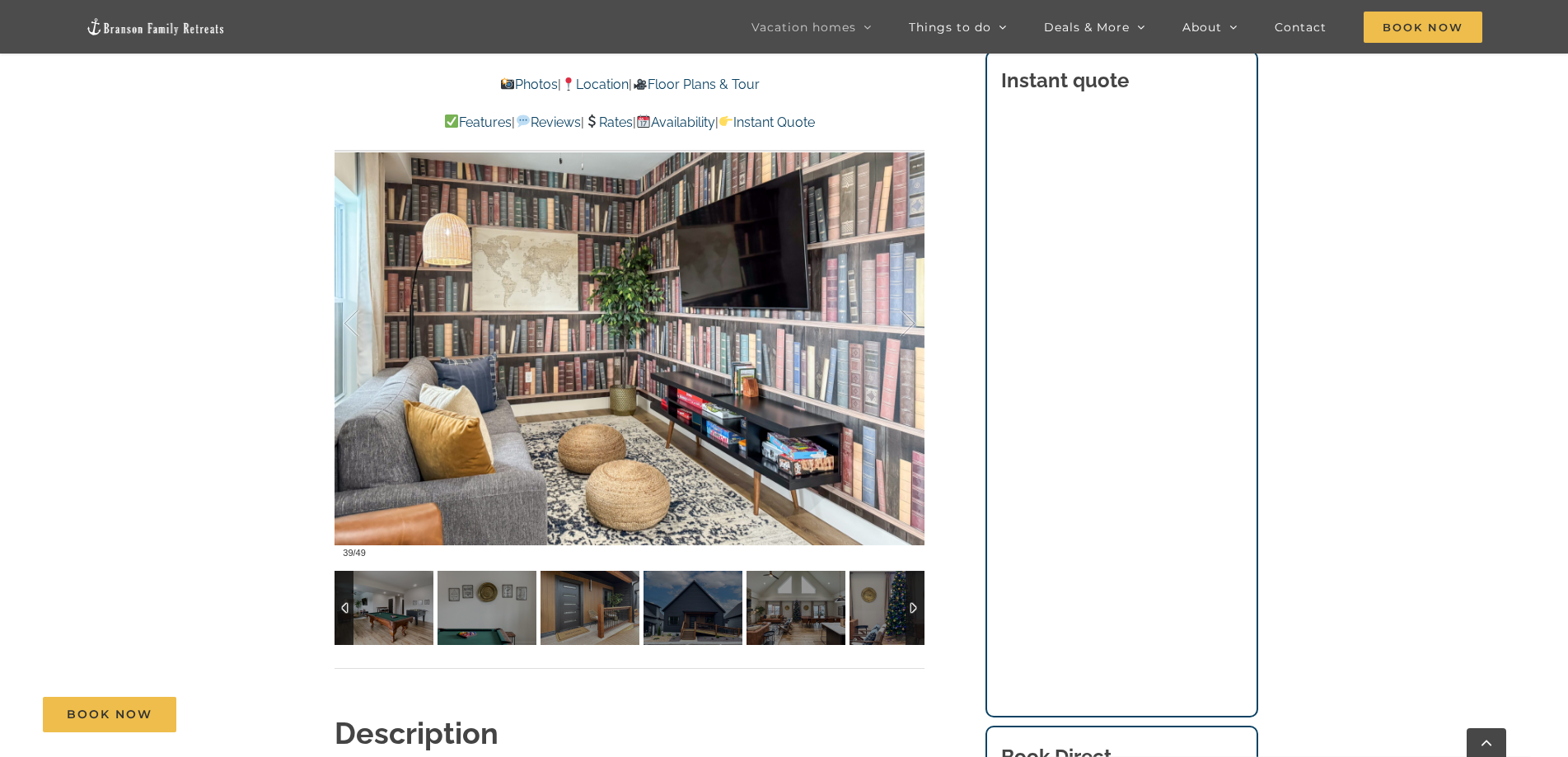
click at [912, 613] on div at bounding box center [914, 608] width 19 height 74
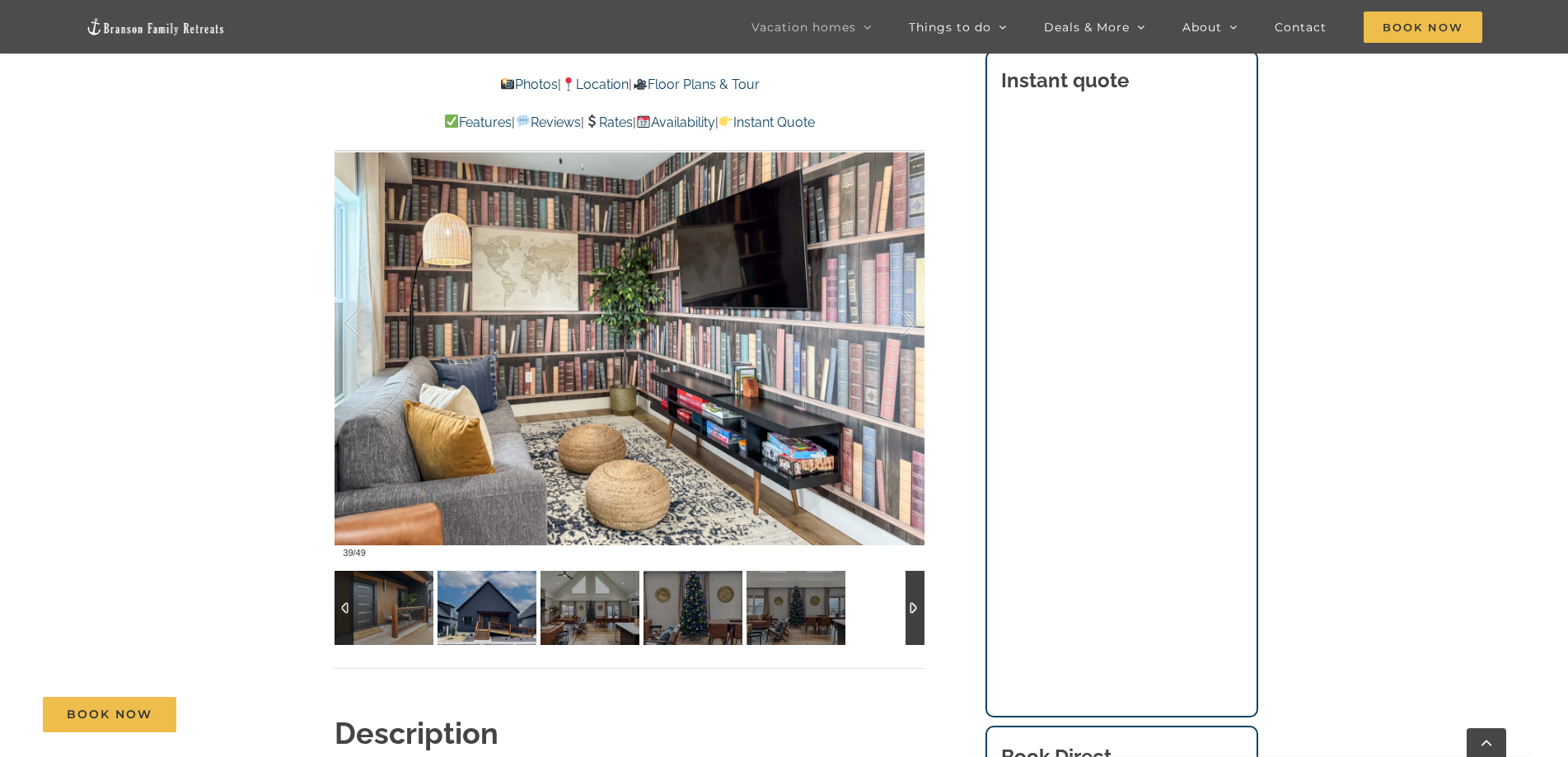
click at [510, 626] on img at bounding box center [487, 608] width 99 height 74
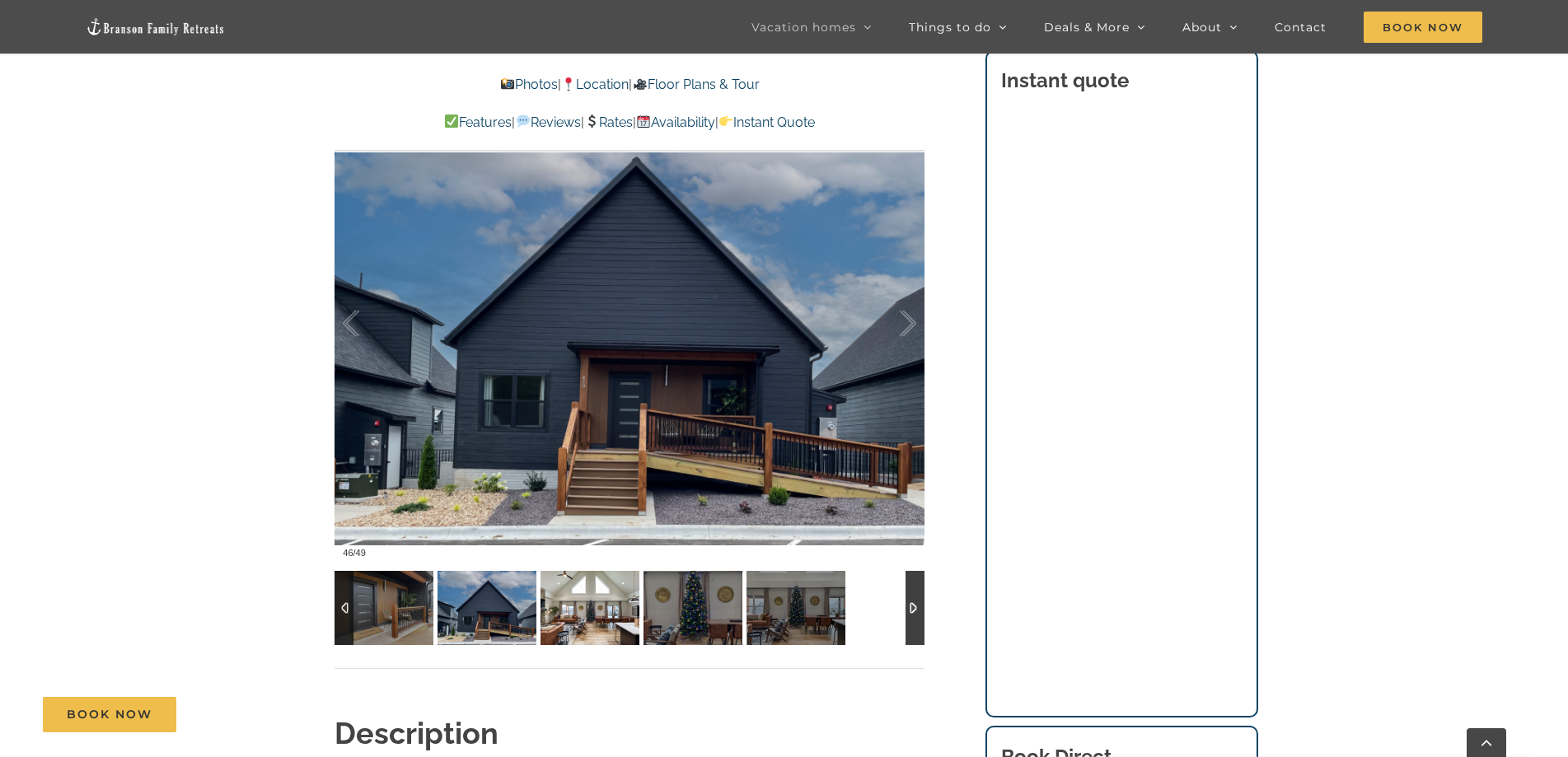
click at [599, 613] on img at bounding box center [590, 608] width 99 height 74
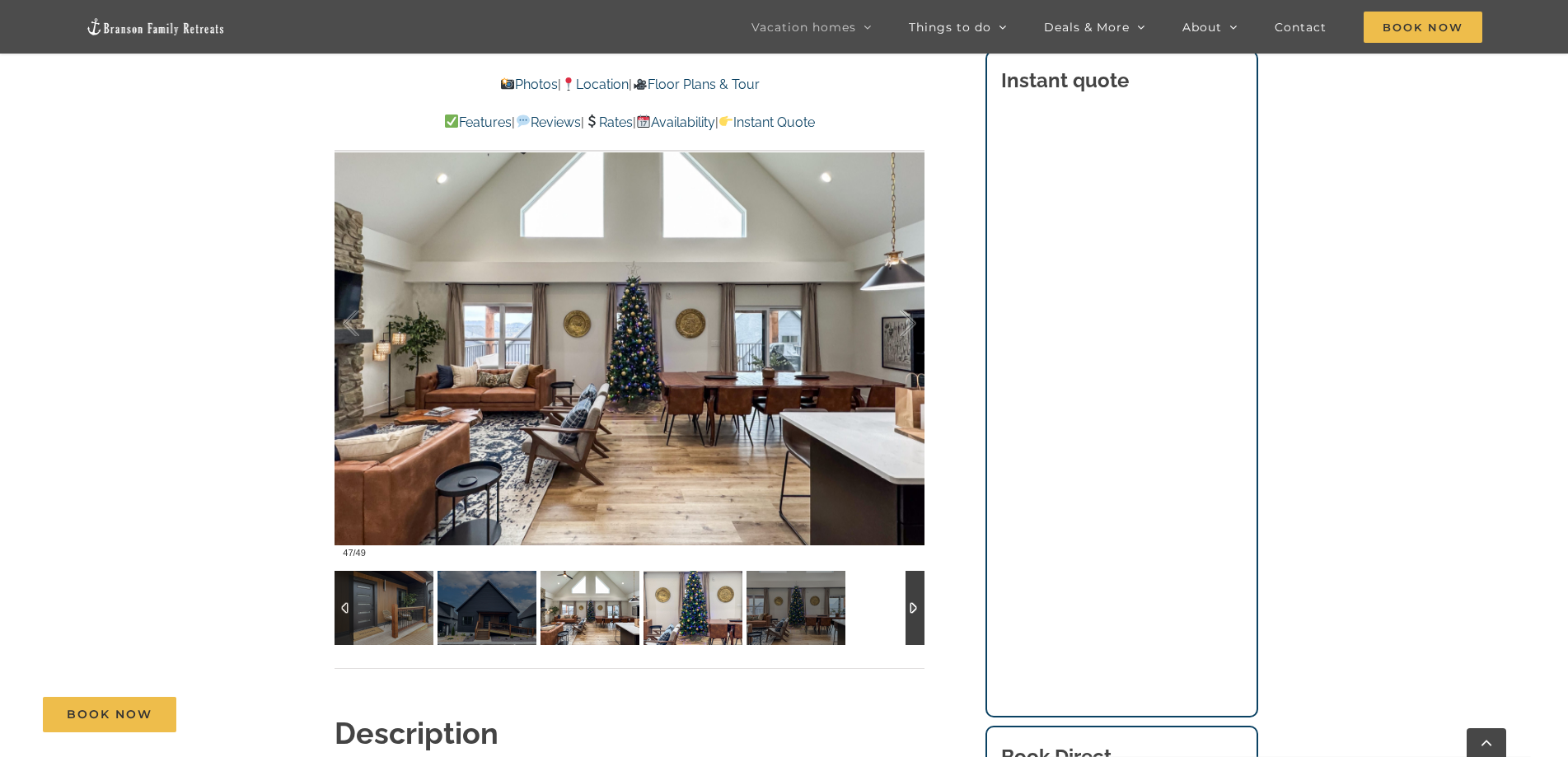
click at [671, 603] on img at bounding box center [693, 608] width 99 height 74
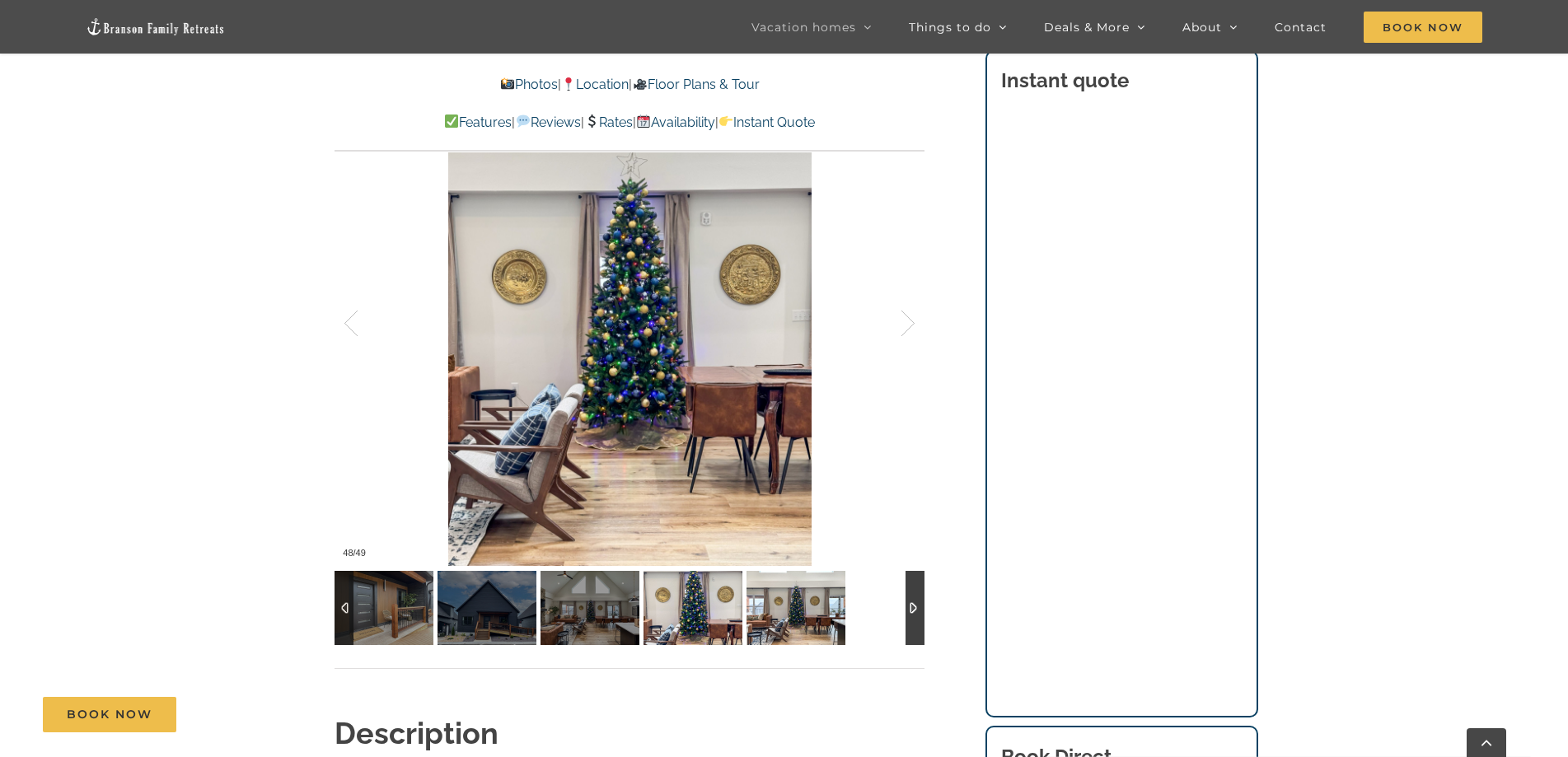
click at [777, 606] on img at bounding box center [796, 608] width 99 height 74
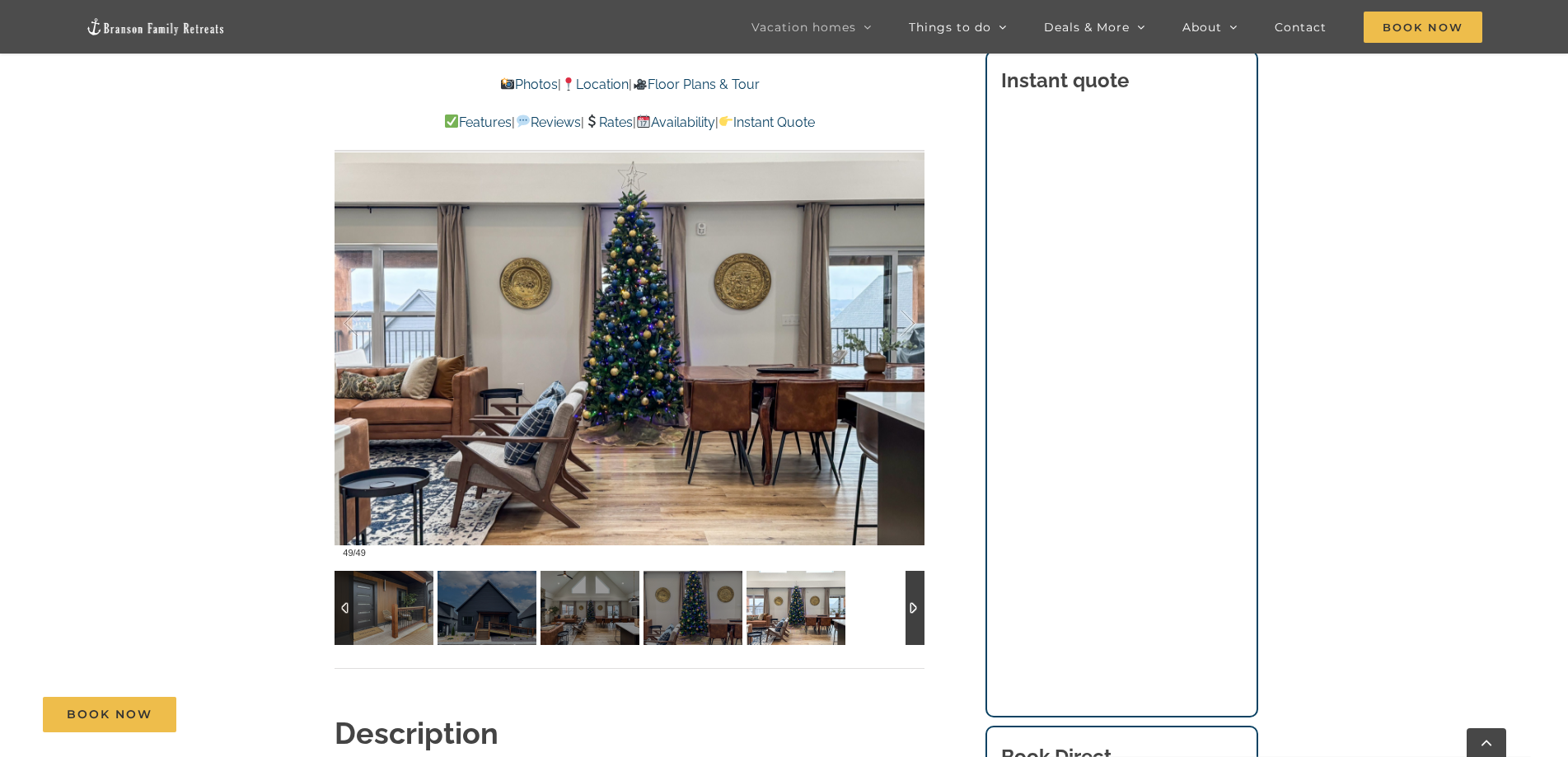
click at [919, 607] on div at bounding box center [914, 608] width 19 height 74
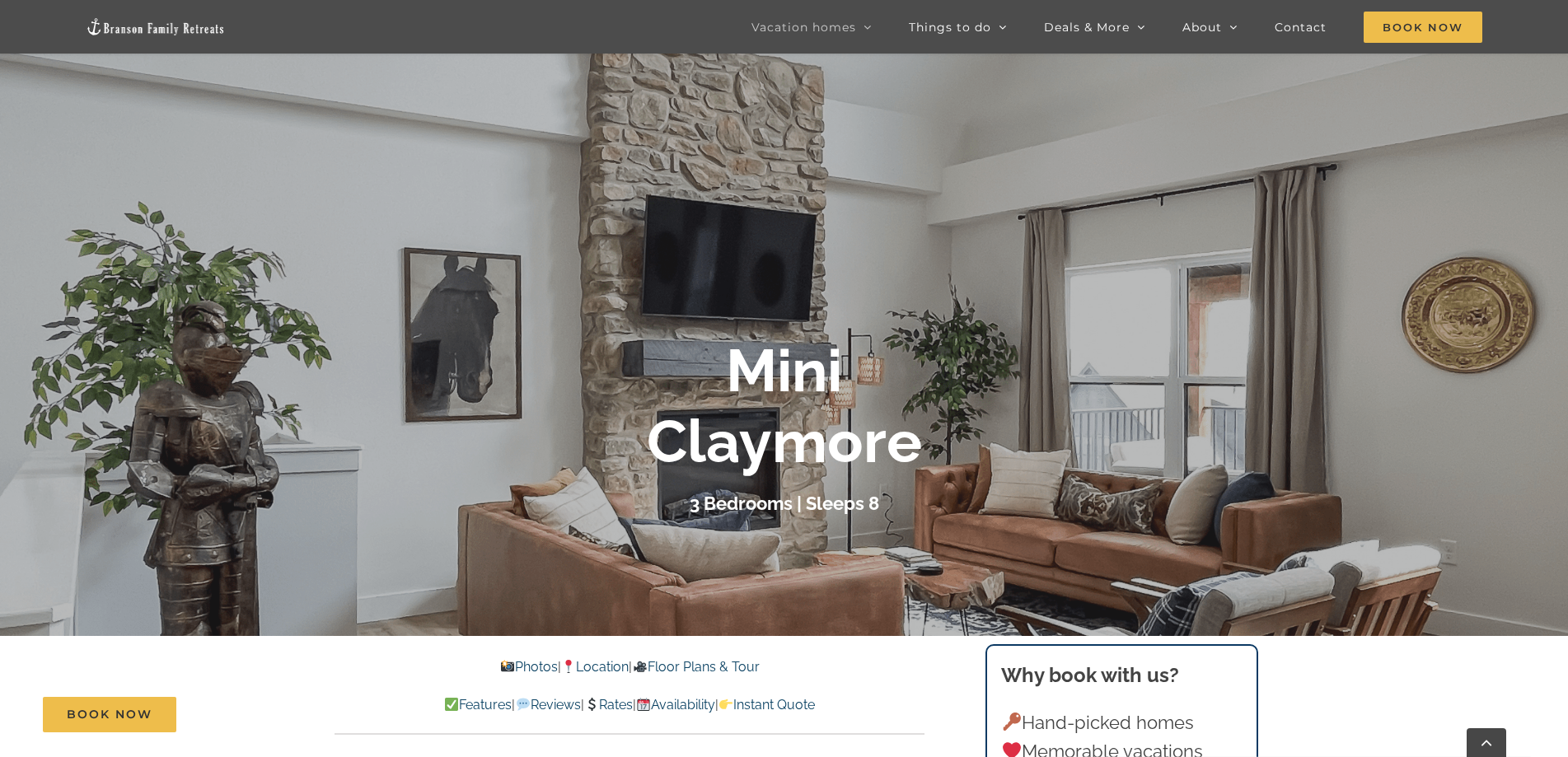
scroll to position [165, 0]
